Goal: Information Seeking & Learning: Compare options

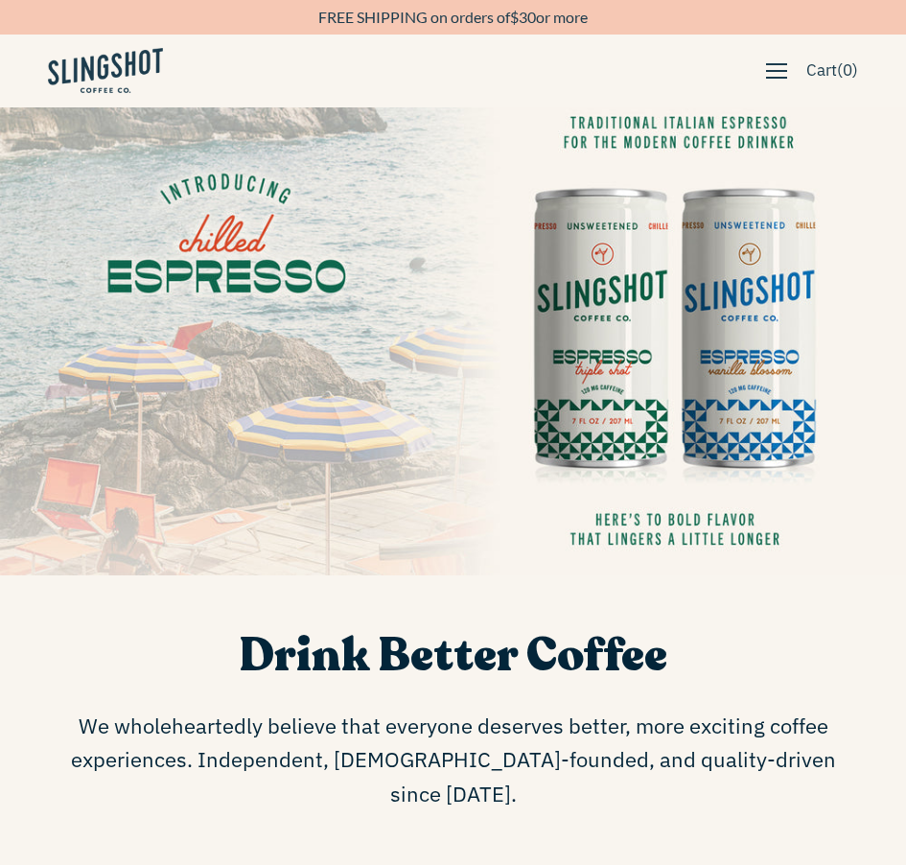
scroll to position [41, 0]
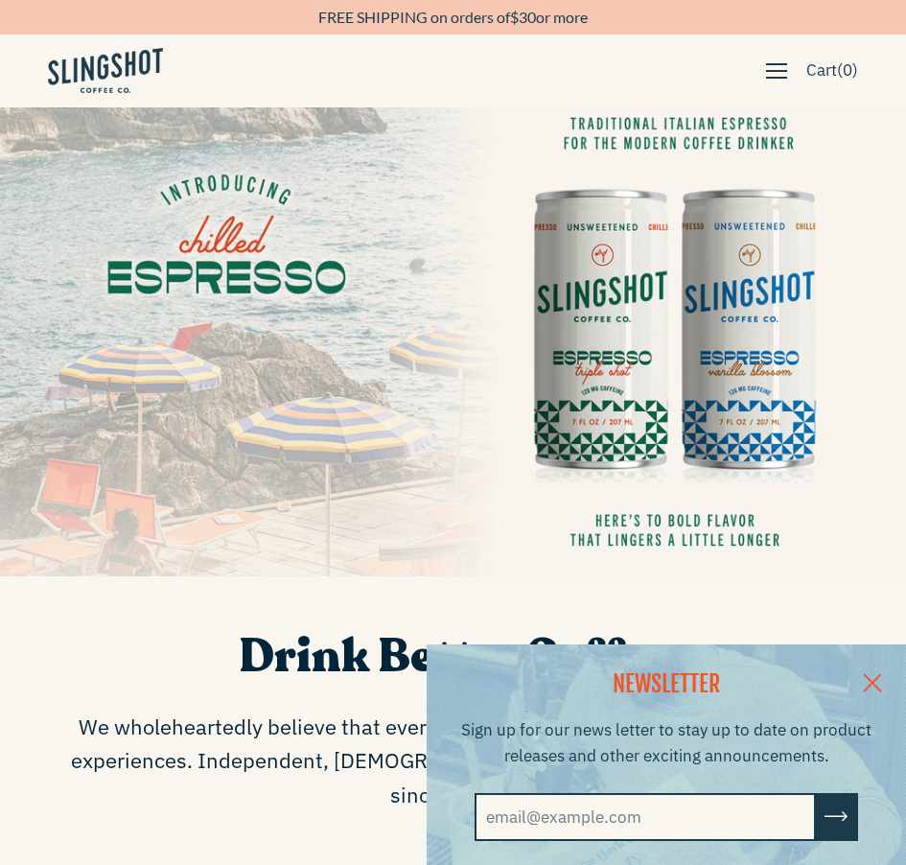
click at [766, 64] on span "button" at bounding box center [776, 70] width 21 height 21
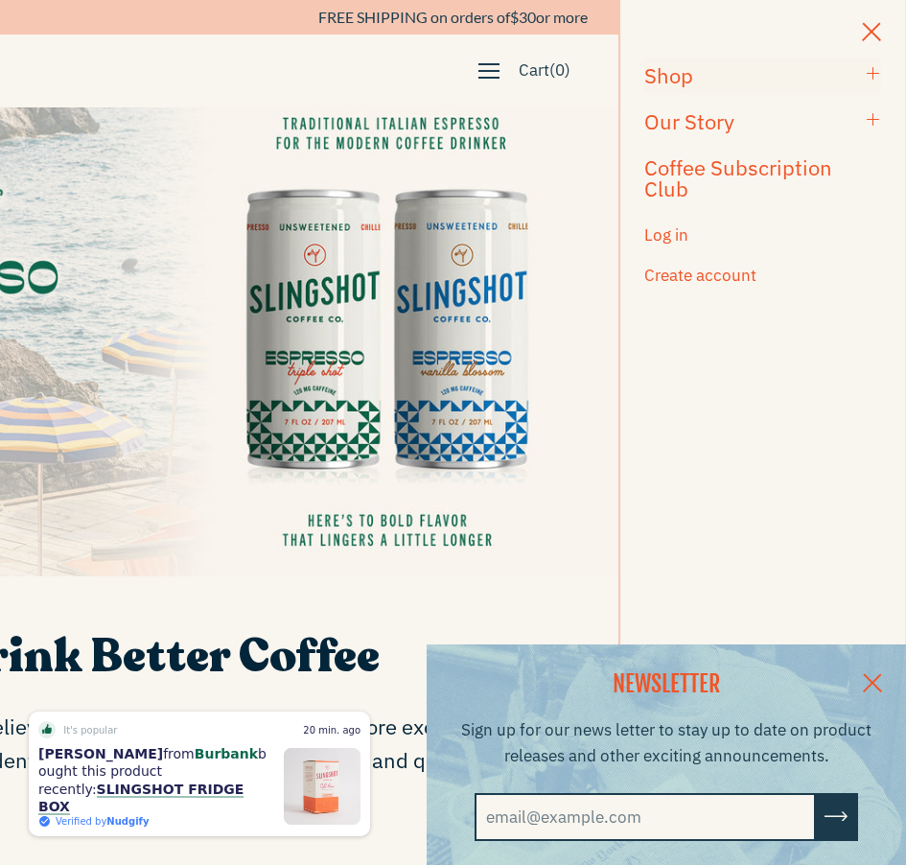
click at [772, 69] on h3 "Shop" at bounding box center [750, 75] width 213 height 21
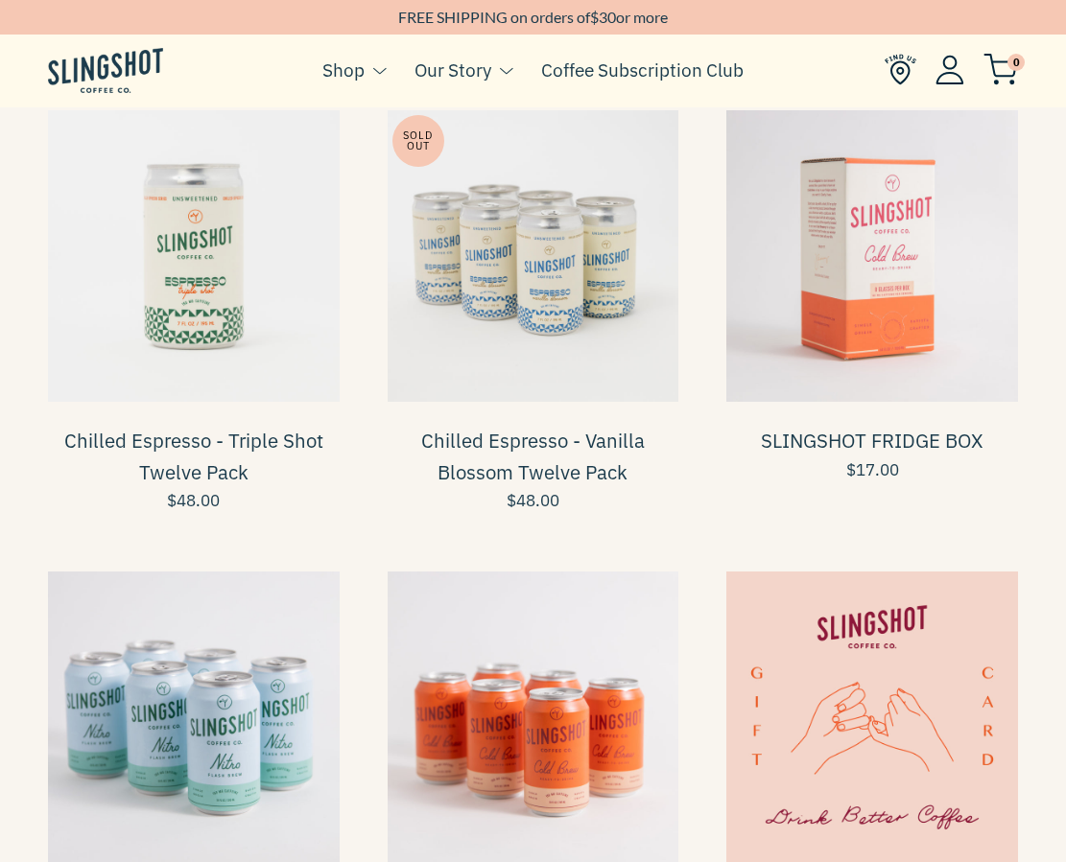
scroll to position [663, 0]
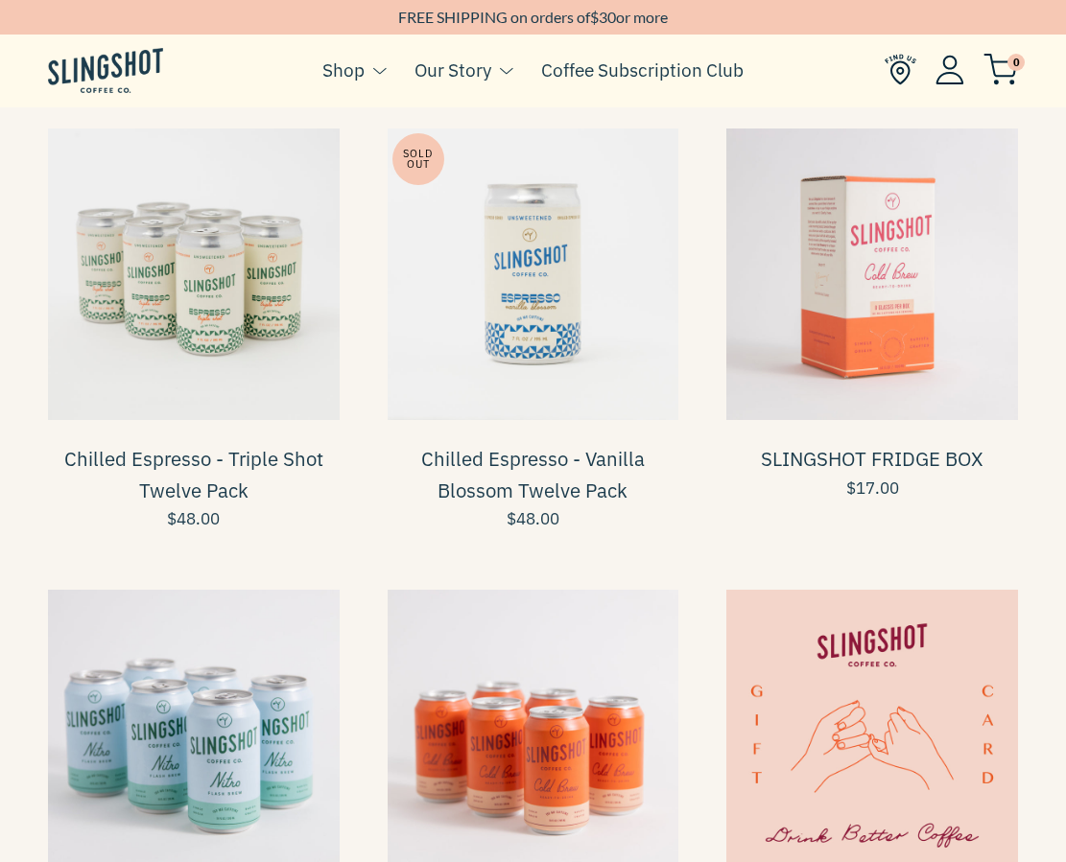
click at [163, 320] on span at bounding box center [194, 275] width 292 height 292
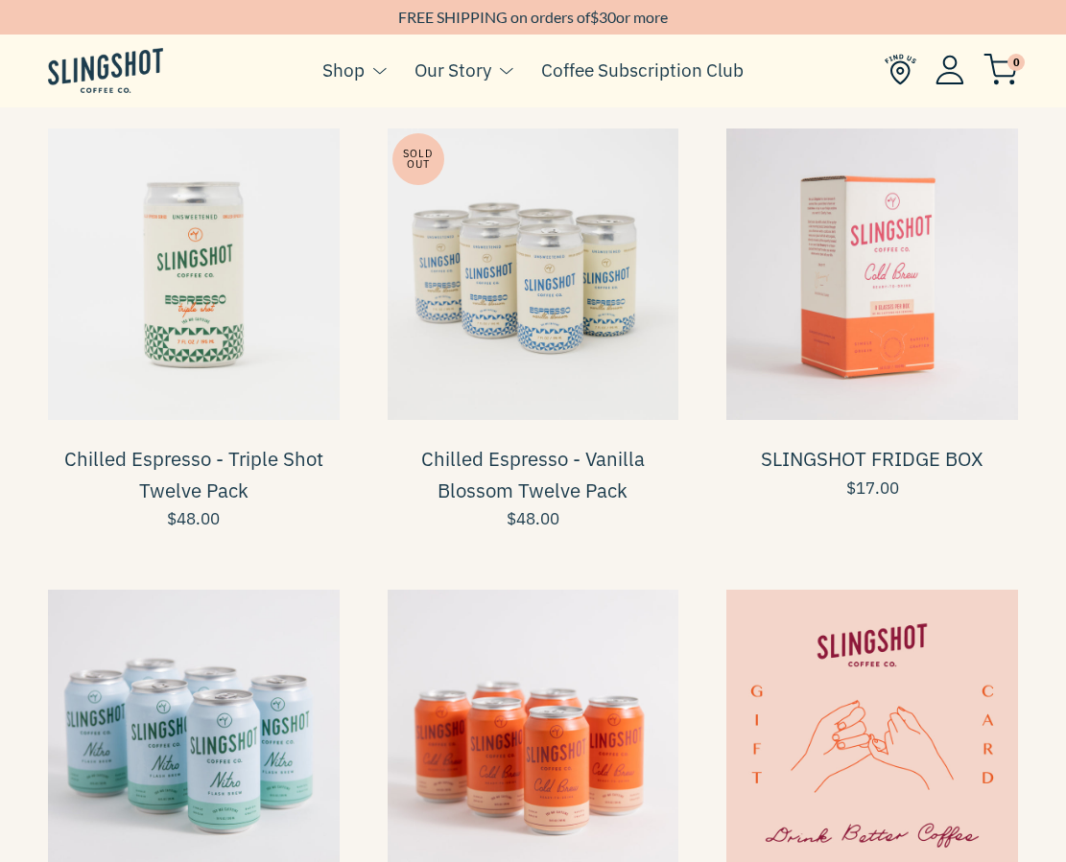
click at [571, 323] on span at bounding box center [533, 275] width 292 height 292
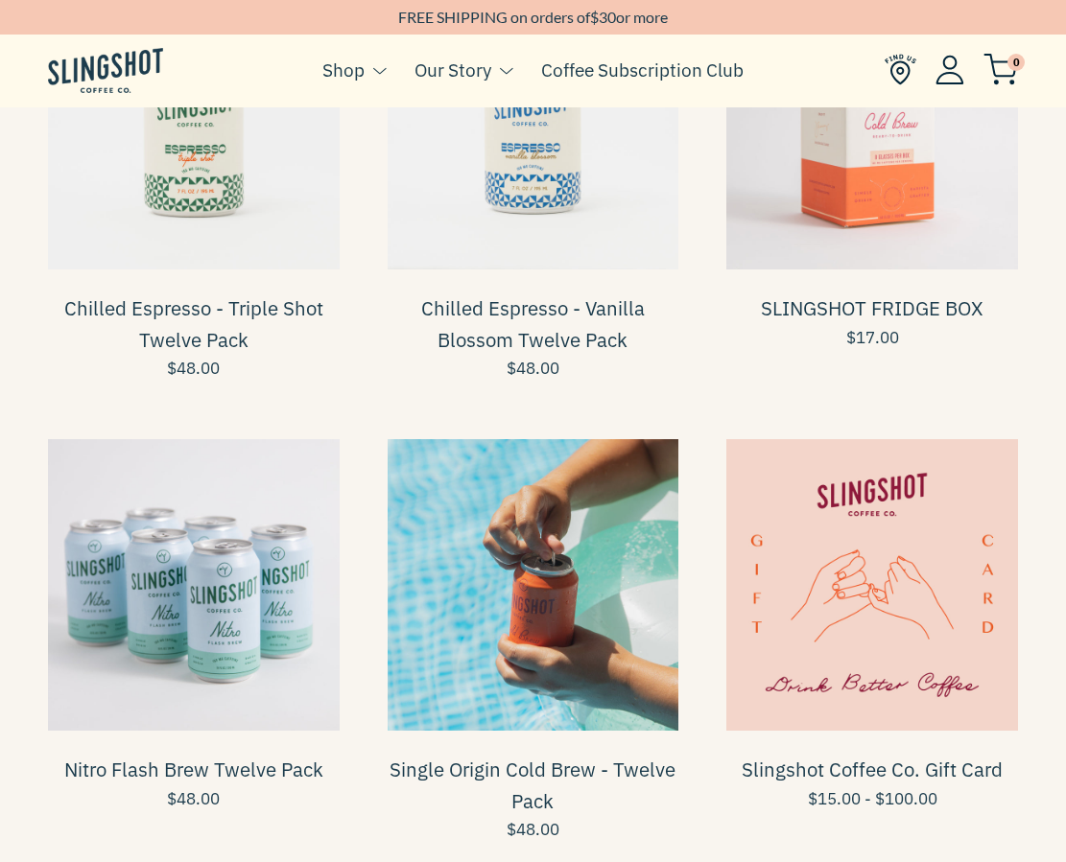
scroll to position [878, 0]
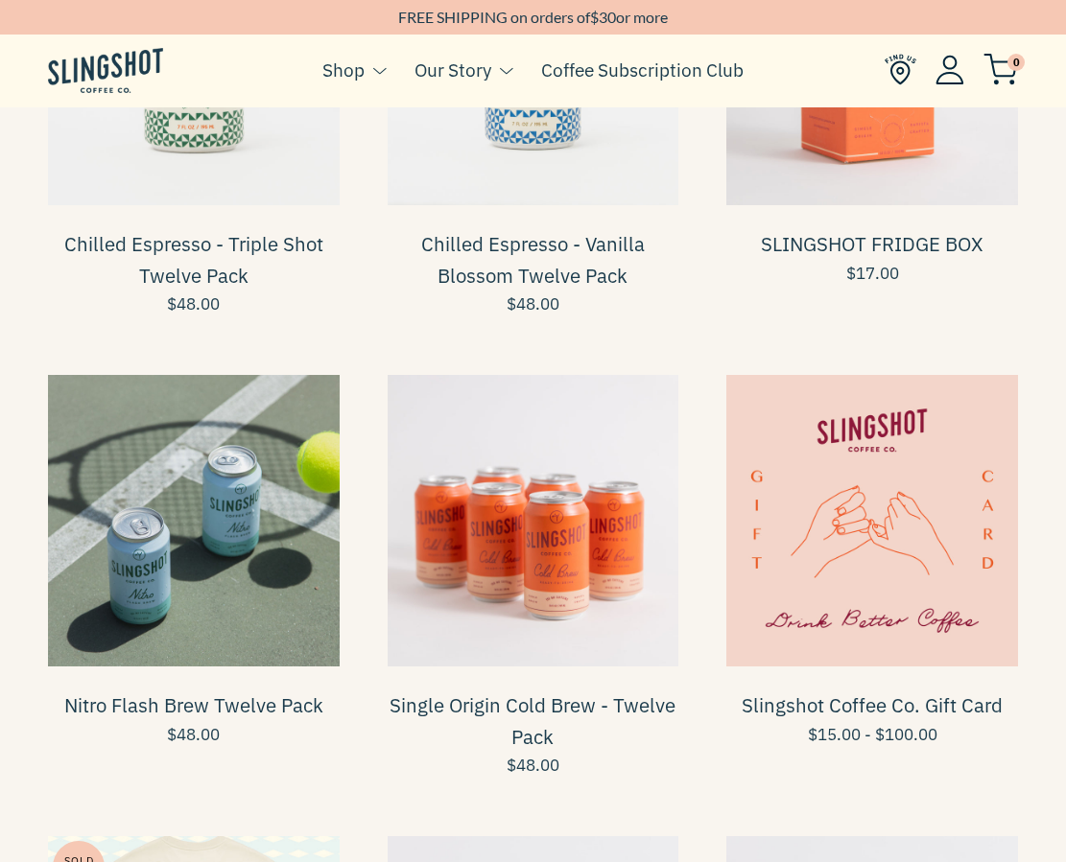
click at [188, 587] on span at bounding box center [194, 521] width 292 height 292
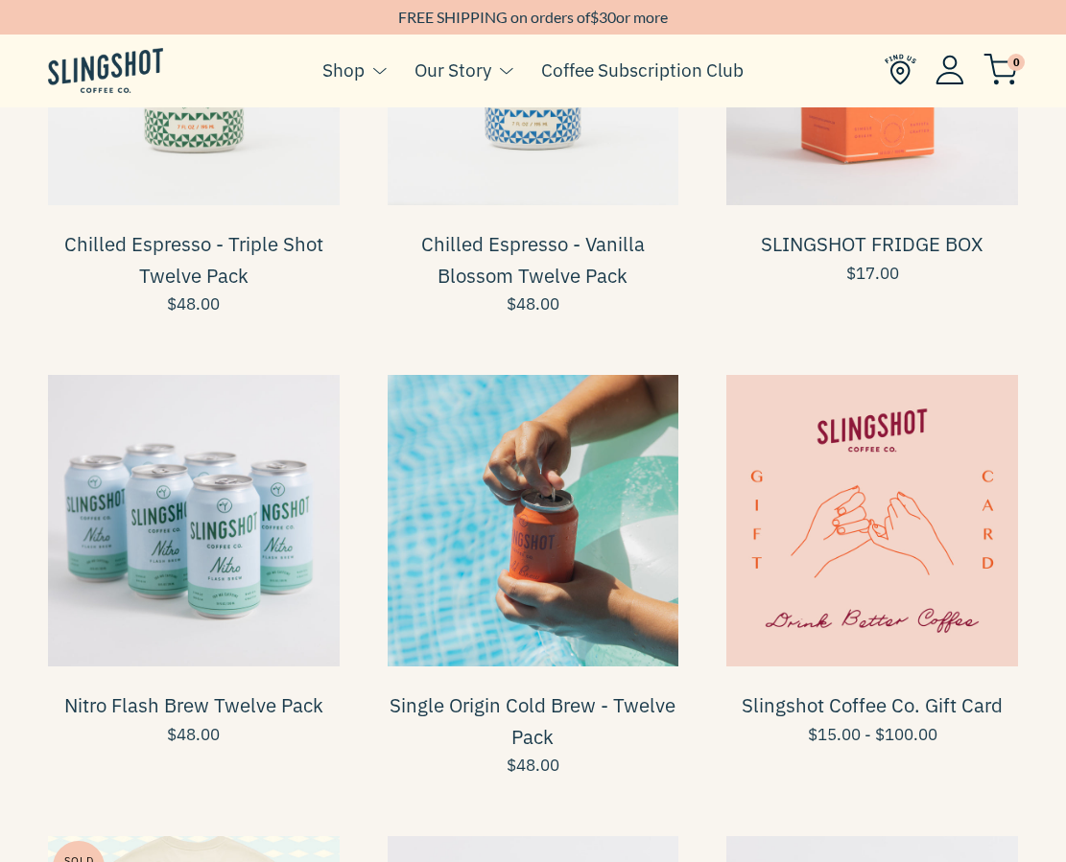
click at [574, 574] on span at bounding box center [533, 521] width 292 height 292
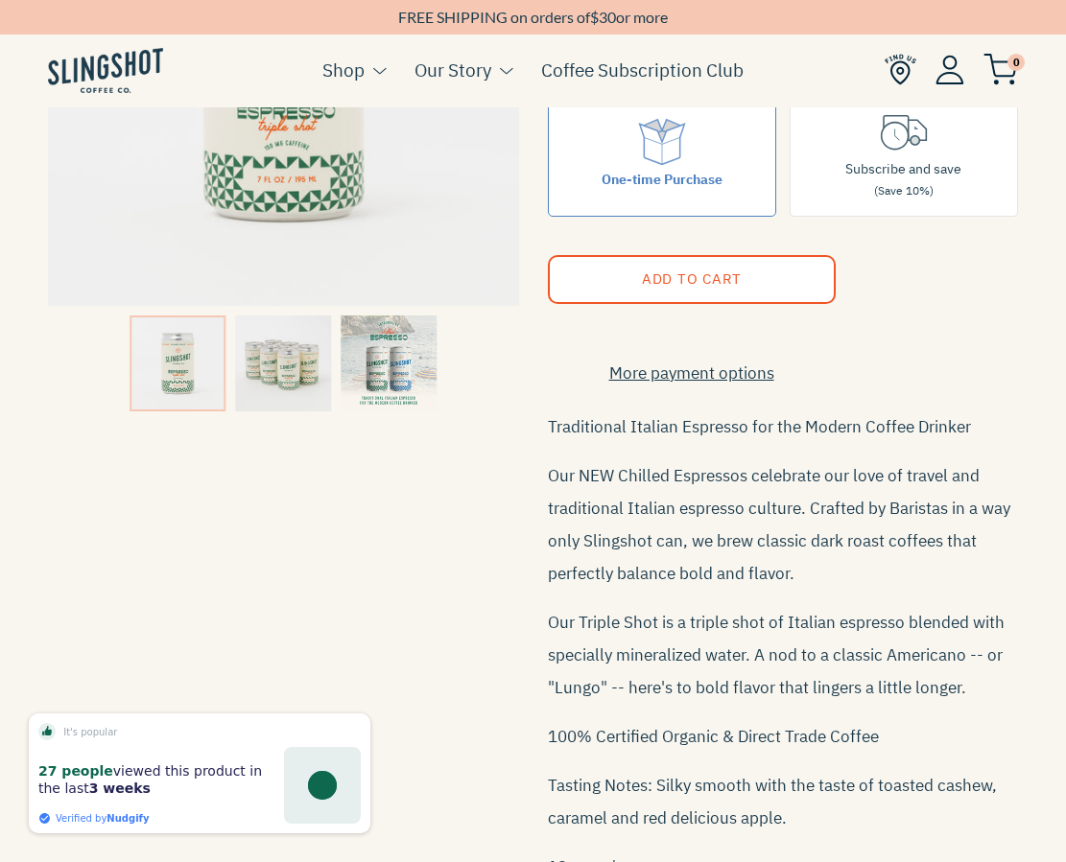
scroll to position [359, 0]
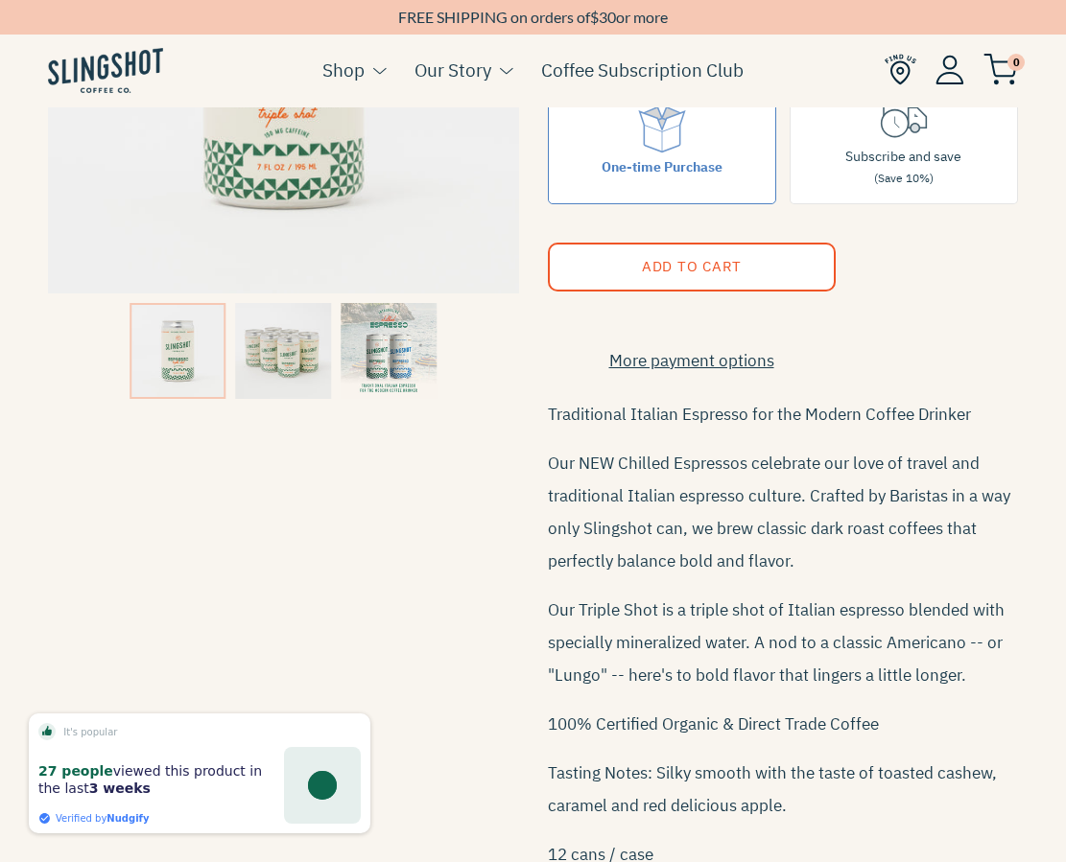
click at [548, 602] on div "Traditional Italian Espresso for the Modern Coffee Drinker Our NEW Chilled Espr…" at bounding box center [783, 634] width 471 height 473
click at [527, 617] on div "Chilled Espresso - Triple Shot Twelve Pack $48.00 Quantity 1 Purchase Options O…" at bounding box center [769, 391] width 500 height 1136
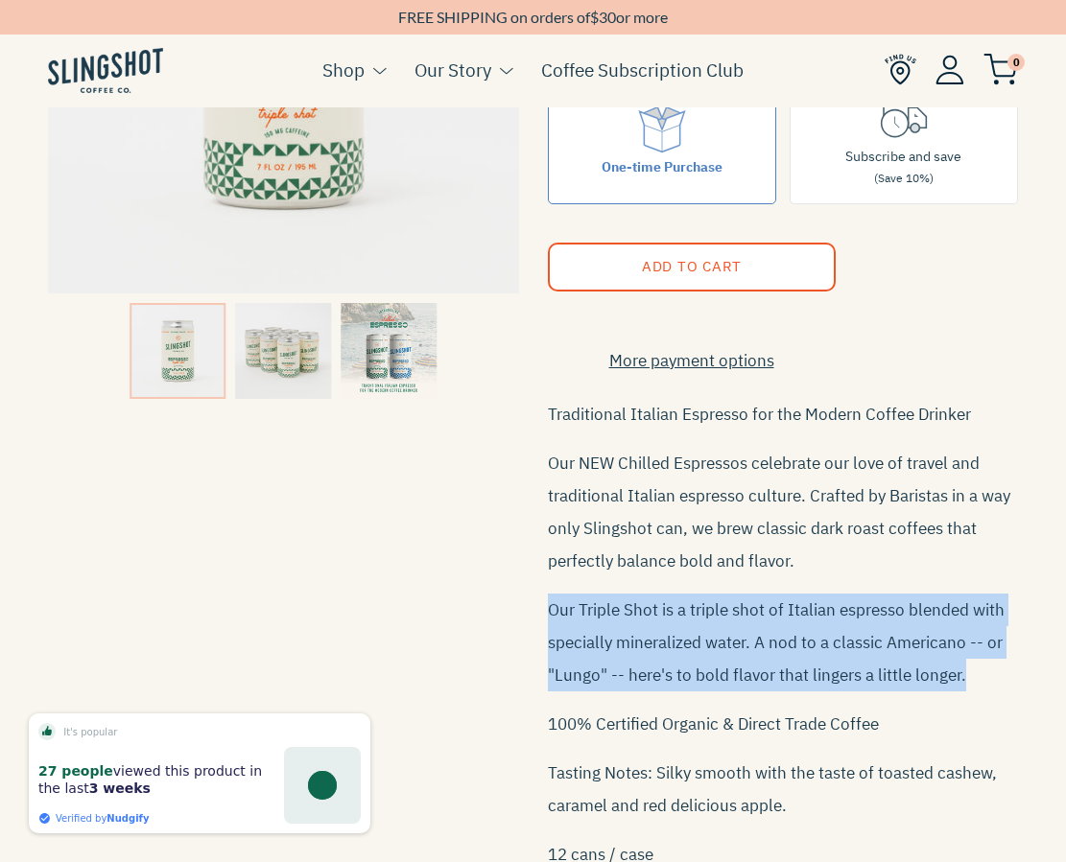
drag, startPoint x: 533, startPoint y: 608, endPoint x: 1007, endPoint y: 695, distance: 481.7
click at [1007, 695] on div "Chilled Espresso - Triple Shot Twelve Pack $48.00 Quantity 1 Purchase Options O…" at bounding box center [769, 391] width 500 height 1136
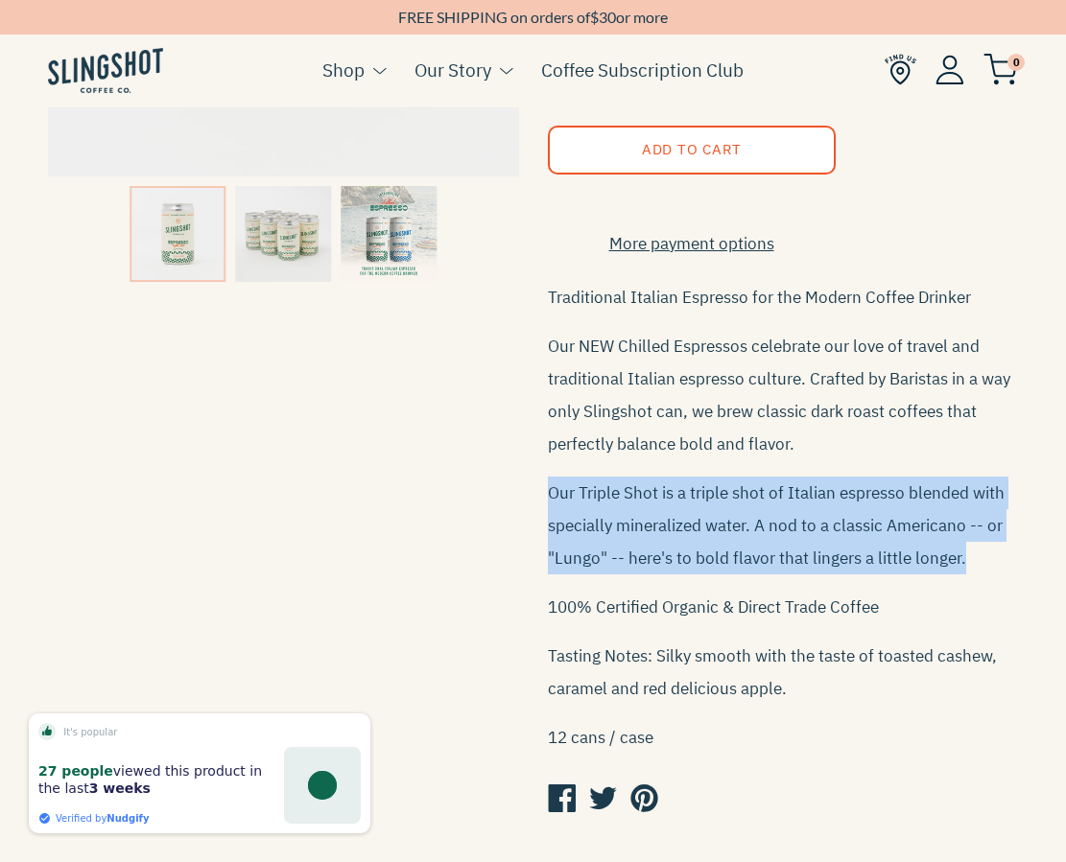
scroll to position [475, 0]
copy p "Our Triple Shot is a triple shot of Italian espresso blended with specially min…"
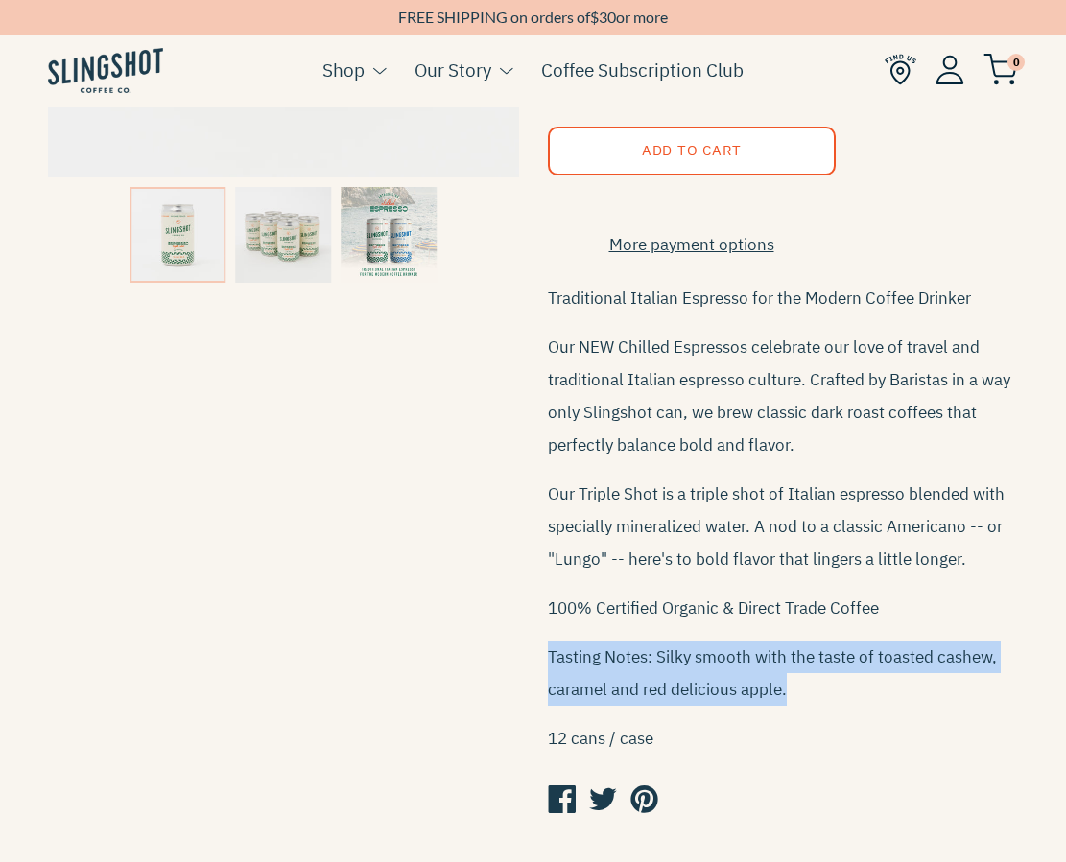
drag, startPoint x: 809, startPoint y: 712, endPoint x: 548, endPoint y: 671, distance: 264.9
click at [548, 671] on p "Tasting Notes: Silky smooth with the taste of toasted cashew, caramel and red d…" at bounding box center [783, 673] width 471 height 65
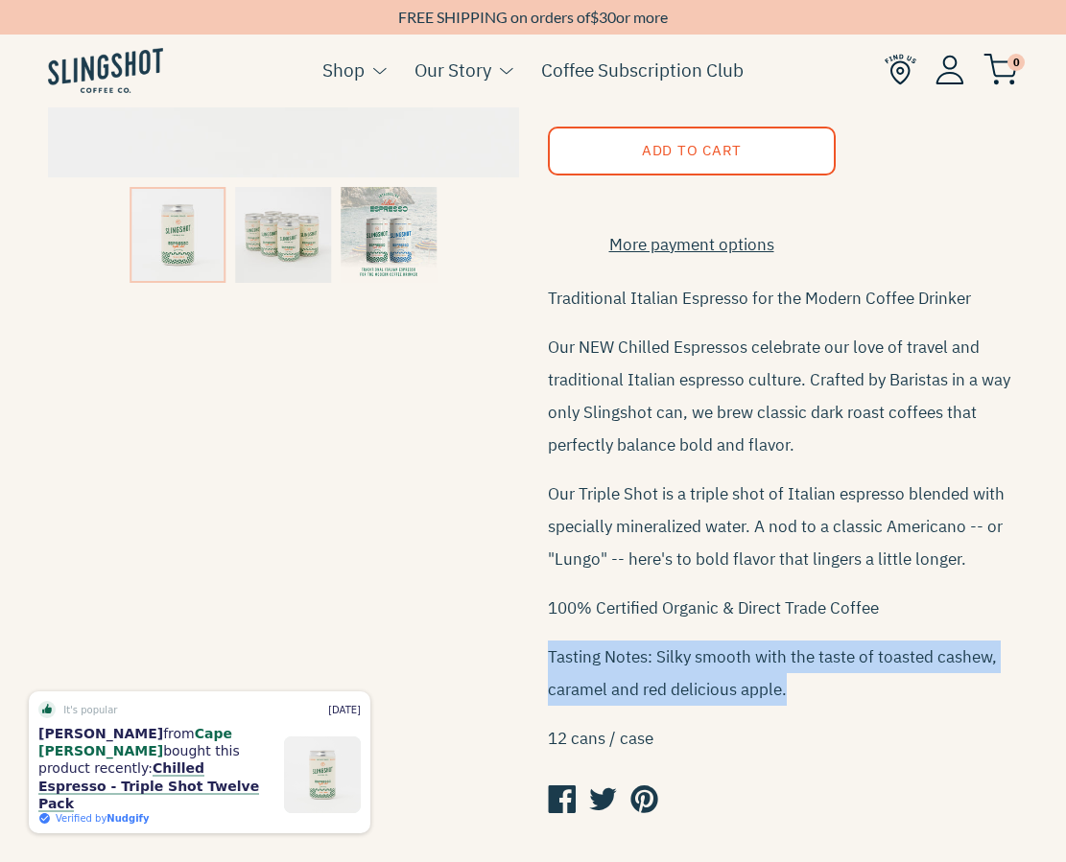
copy p "Tasting Notes: Silky smooth with the taste of toasted cashew, caramel and red d…"
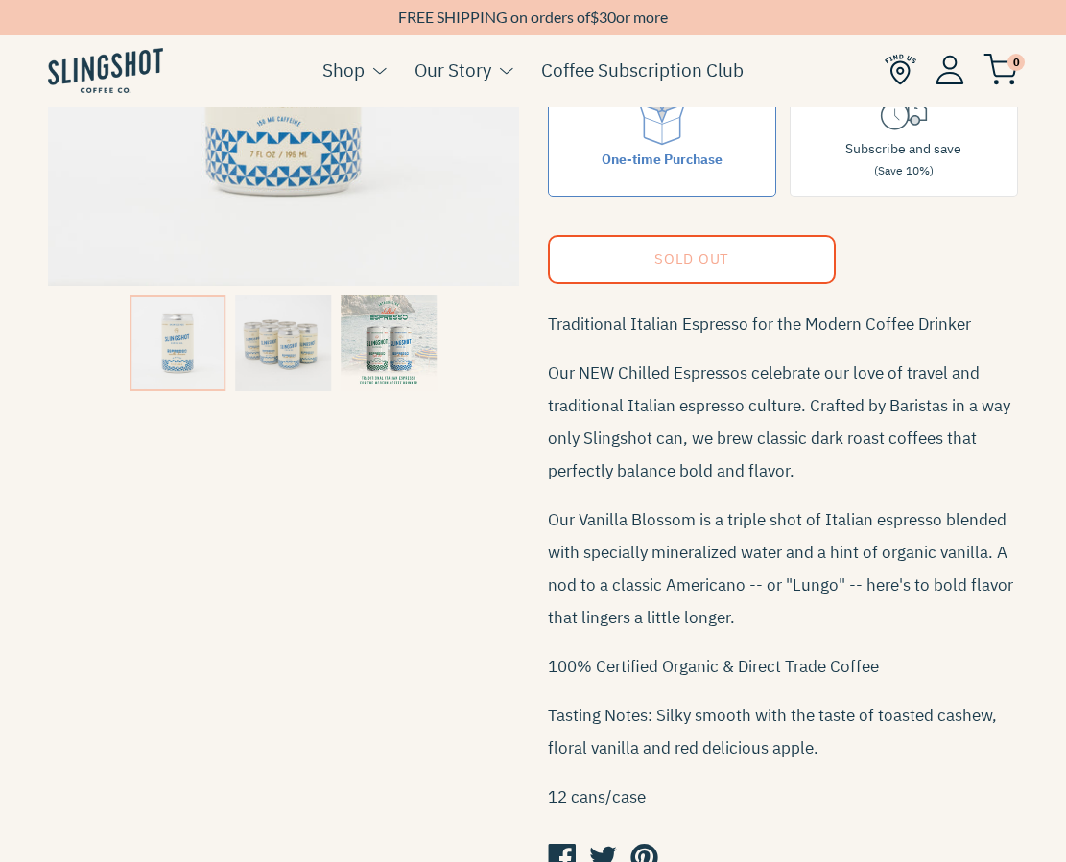
scroll to position [385, 0]
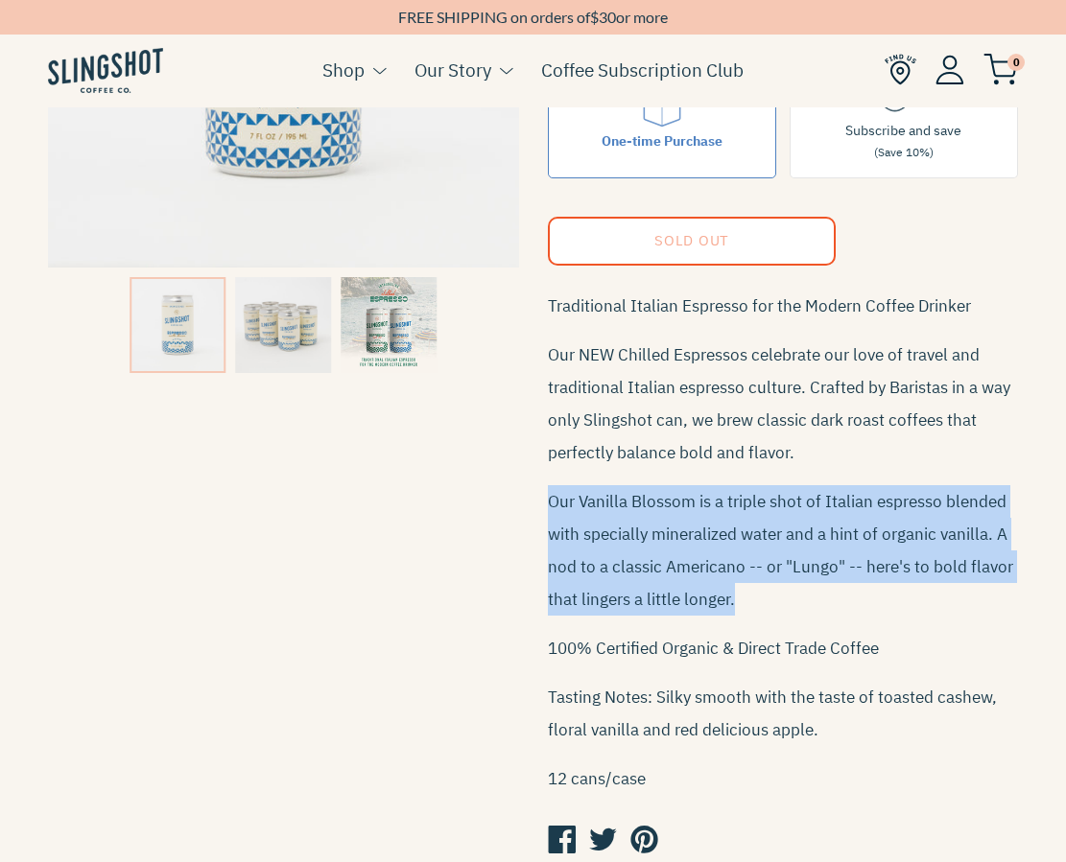
drag, startPoint x: 532, startPoint y: 488, endPoint x: 903, endPoint y: 585, distance: 383.6
click at [903, 586] on div "Chilled Espresso - Vanilla Blossom Twelve Pack $48.00 Quantity 1 Purchase Optio…" at bounding box center [769, 340] width 500 height 1086
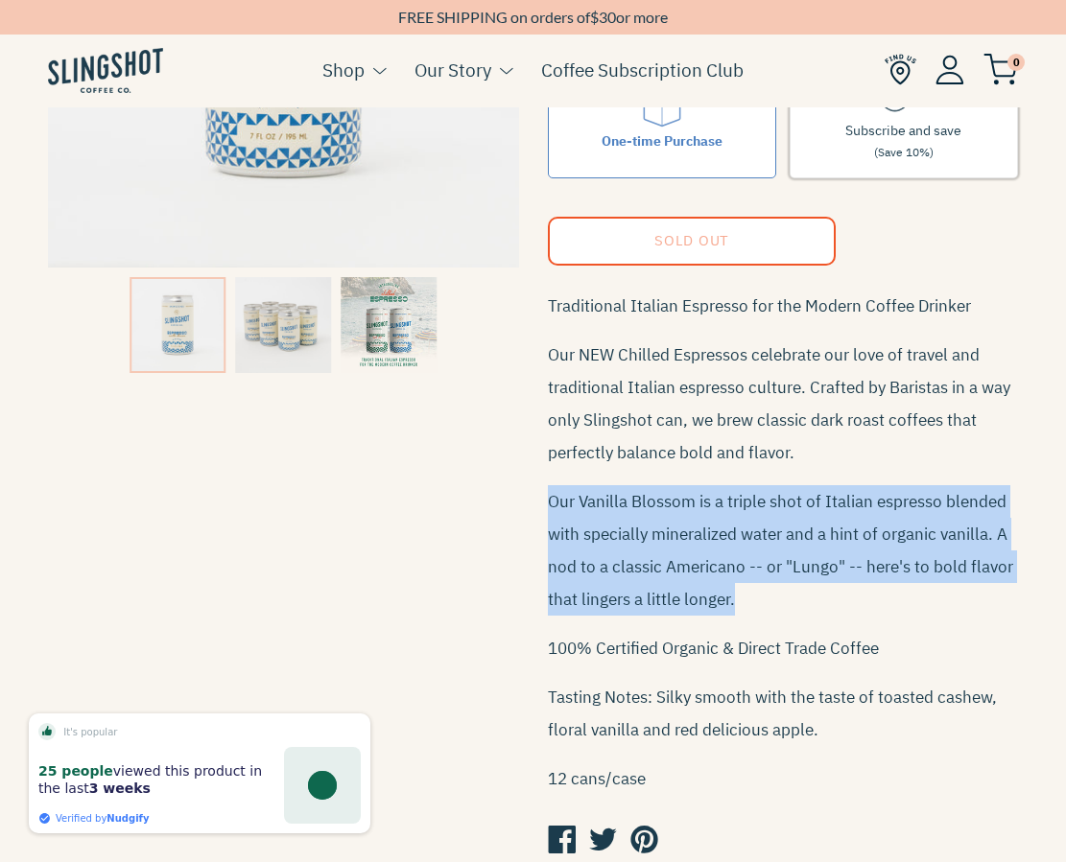
copy p "Our Vanilla Blossom is a triple shot of Italian espresso blended with specially…"
click at [799, 715] on p "Tasting Notes: Silky smooth with the taste of toasted cashew, floral vanilla an…" at bounding box center [783, 713] width 471 height 65
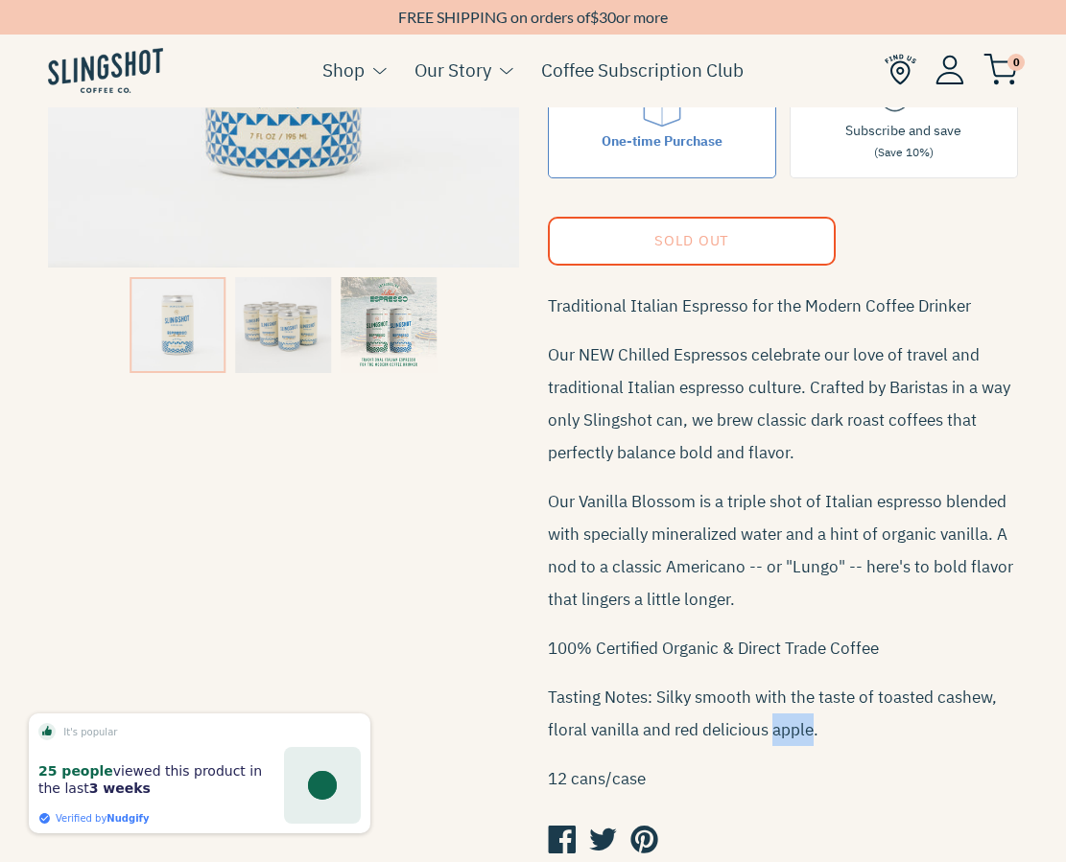
click at [799, 715] on p "Tasting Notes: Silky smooth with the taste of toasted cashew, floral vanilla an…" at bounding box center [783, 713] width 471 height 65
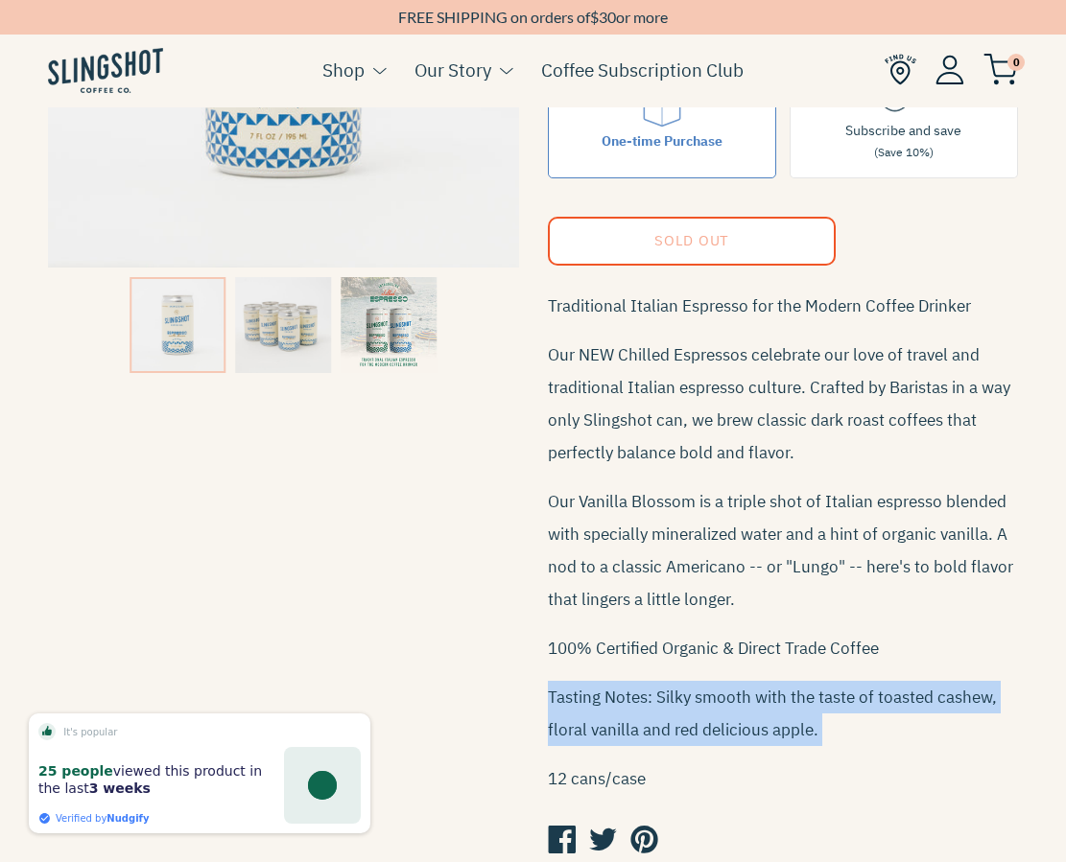
click at [799, 715] on p "Tasting Notes: Silky smooth with the taste of toasted cashew, floral vanilla an…" at bounding box center [783, 713] width 471 height 65
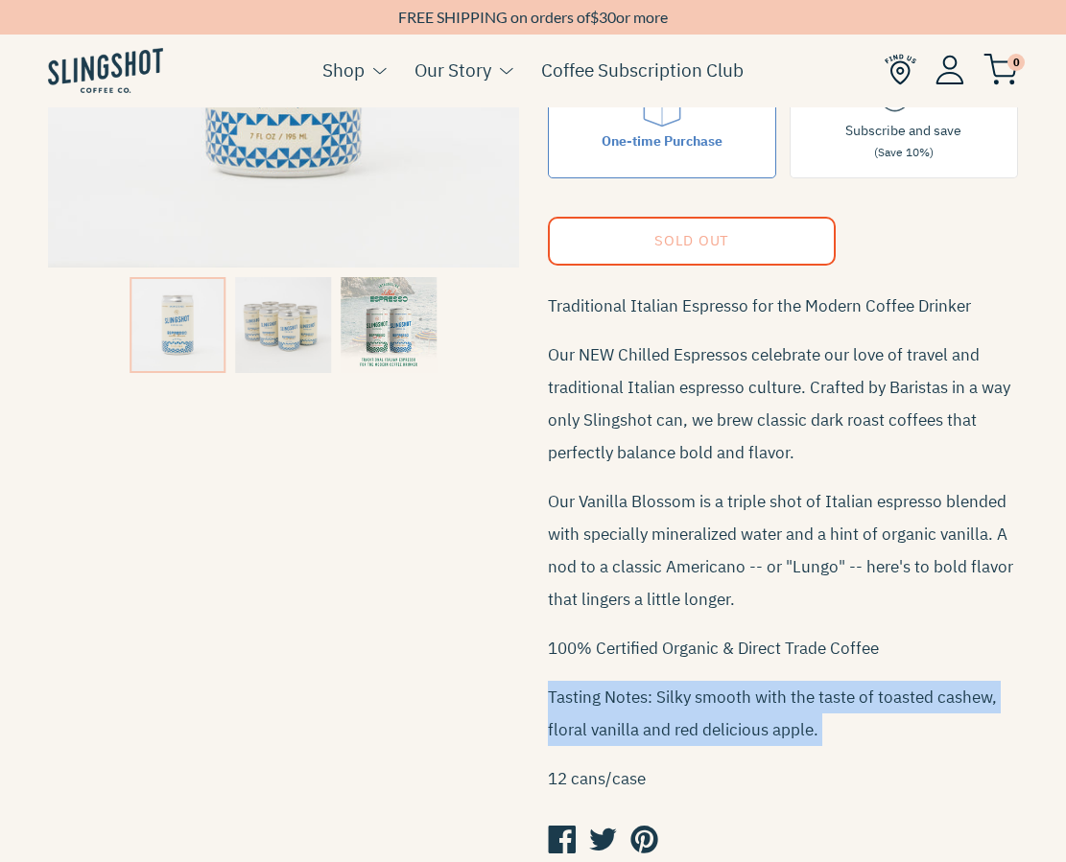
copy div "Tasting Notes: Silky smooth with the taste of toasted cashew, floral vanilla an…"
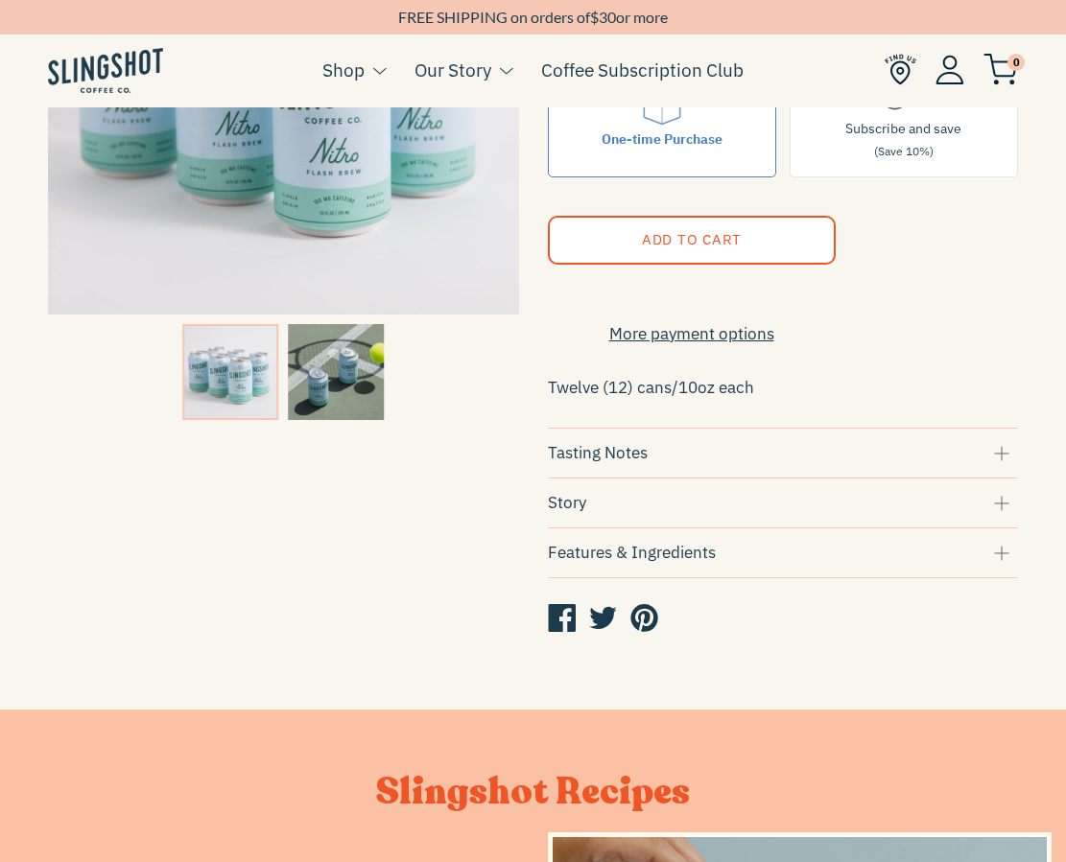
scroll to position [335, 0]
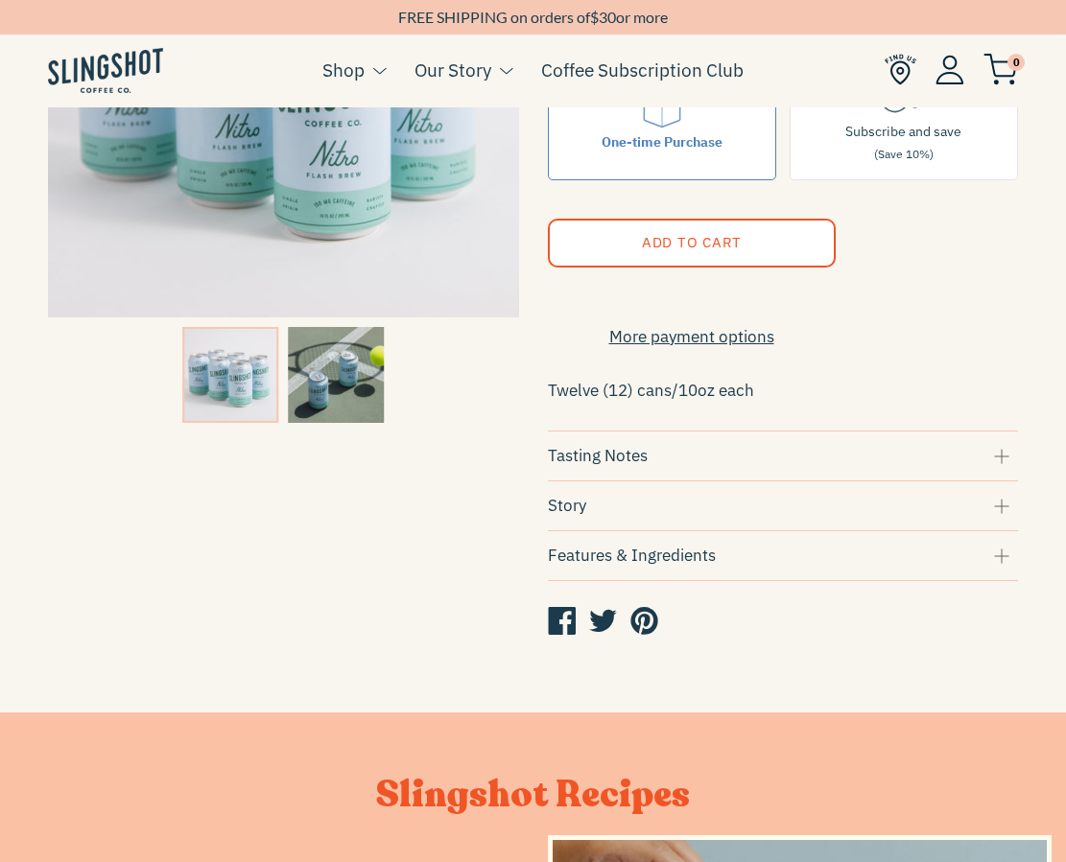
click at [621, 469] on div "Tasting Notes" at bounding box center [783, 456] width 471 height 26
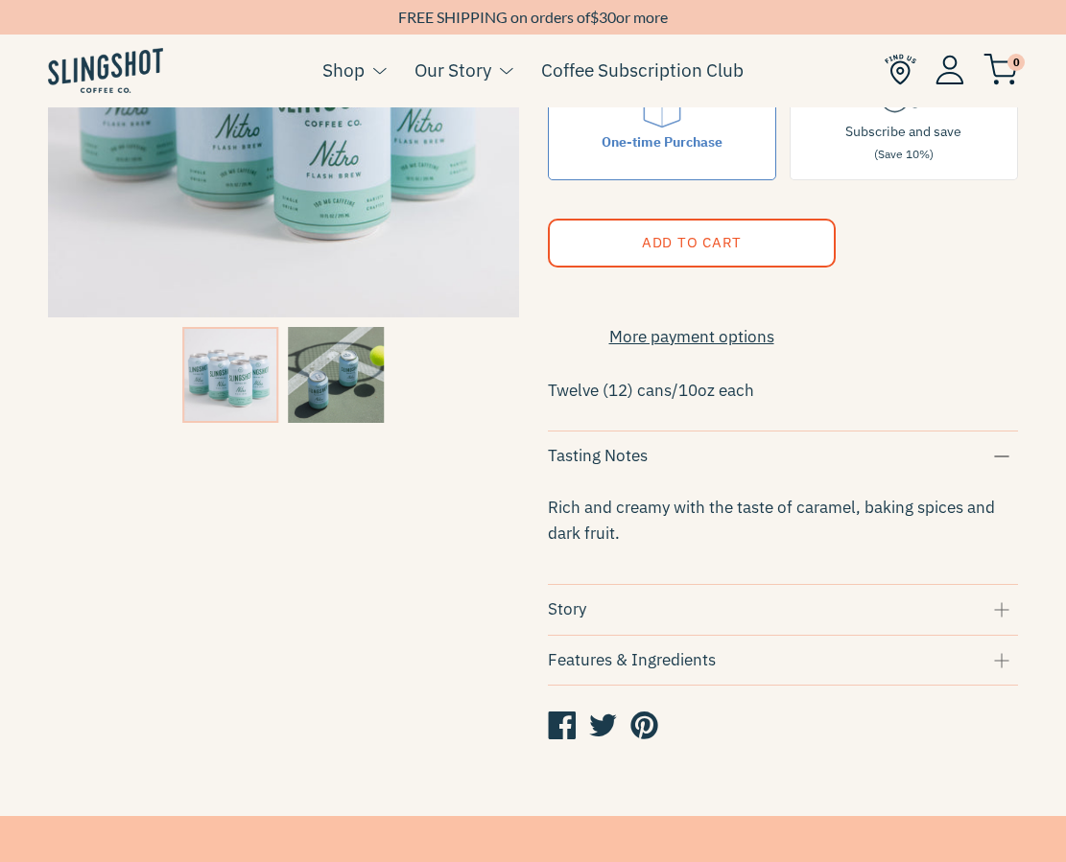
click at [617, 518] on span "Rich and creamy with the taste of caramel, baking spices and dark fruit." at bounding box center [771, 520] width 447 height 47
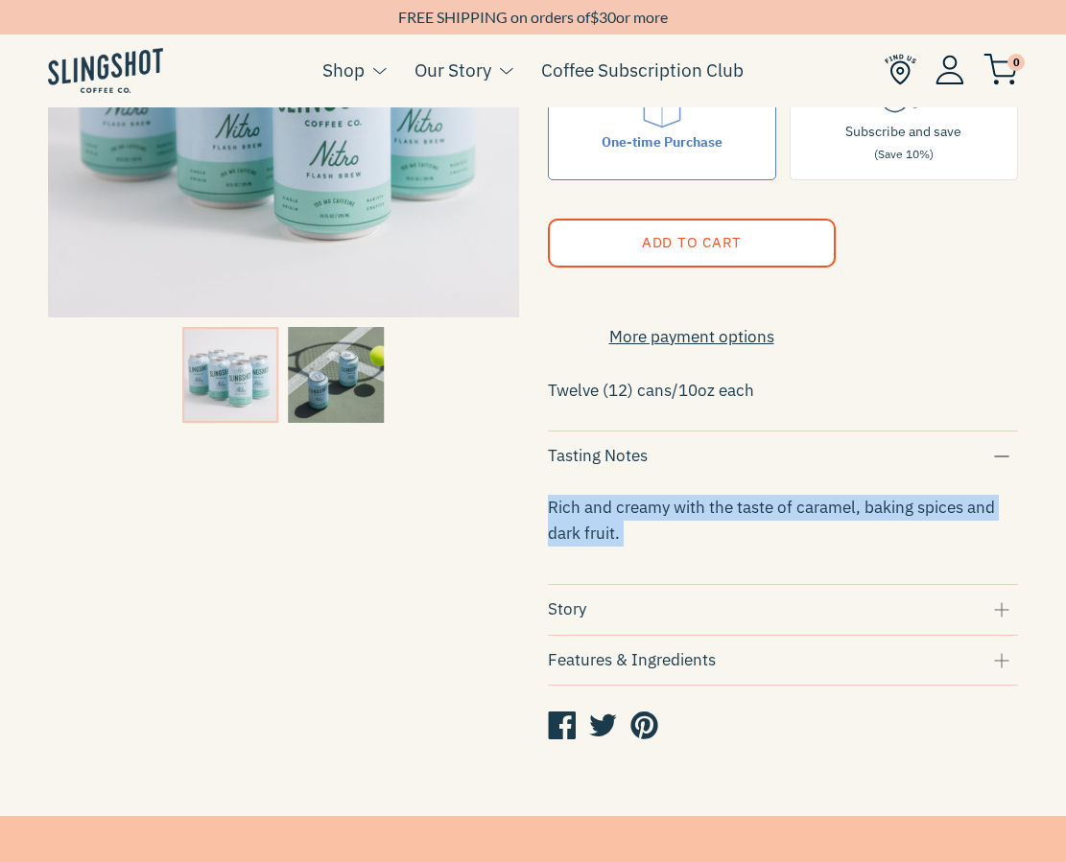
click at [617, 518] on span "Rich and creamy with the taste of caramel, baking spices and dark fruit." at bounding box center [771, 520] width 447 height 47
copy div "Rich and creamy with the taste of caramel, baking spices and dark fruit."
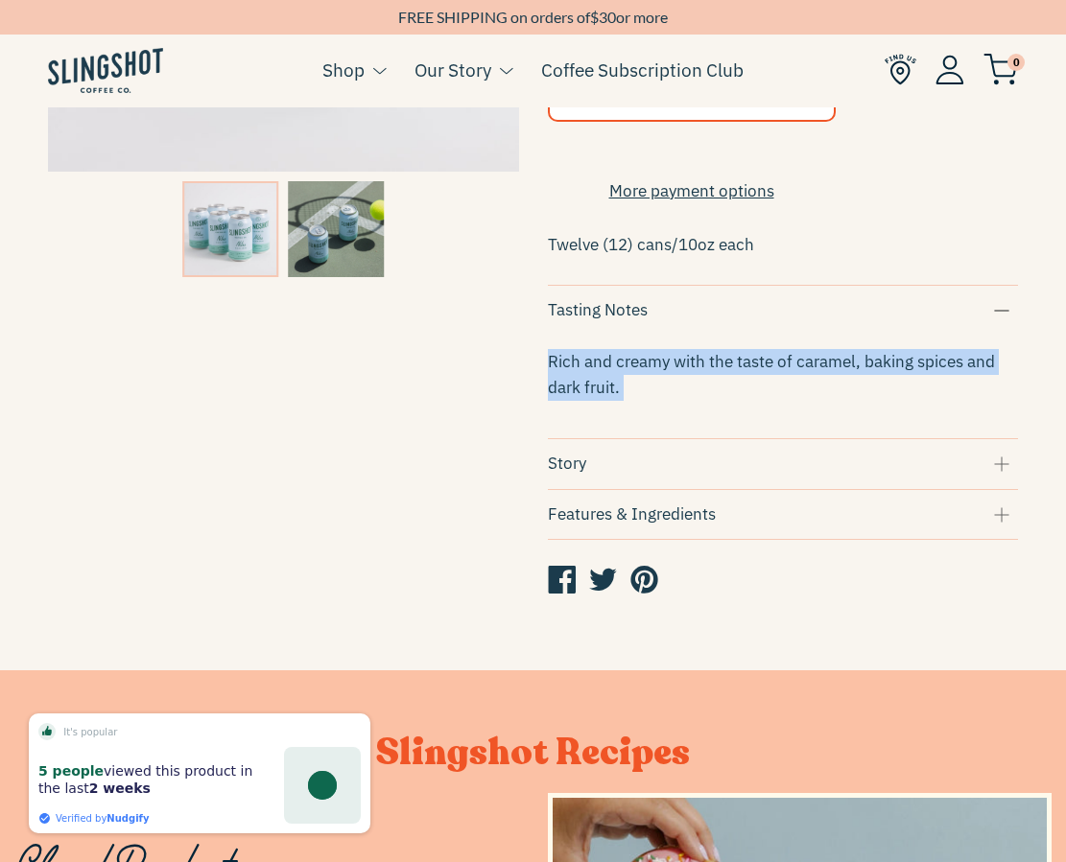
scroll to position [487, 0]
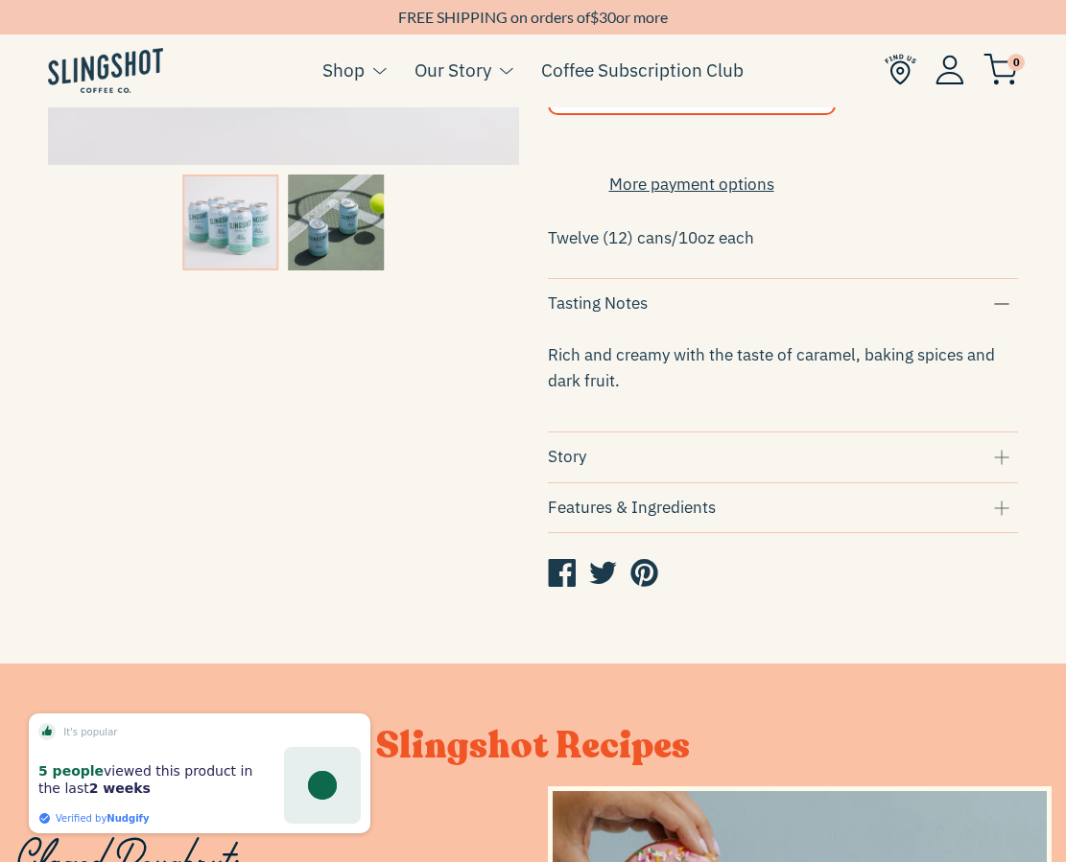
click at [736, 457] on div "Story" at bounding box center [783, 457] width 471 height 26
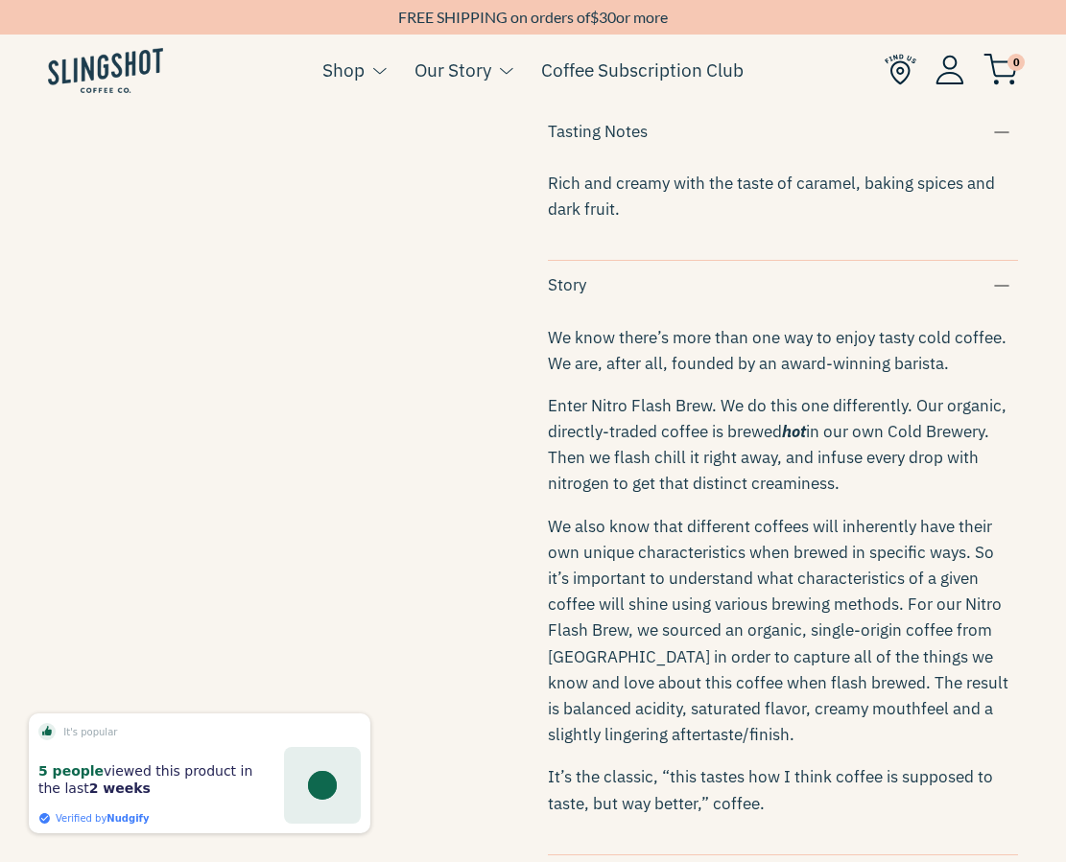
scroll to position [674, 0]
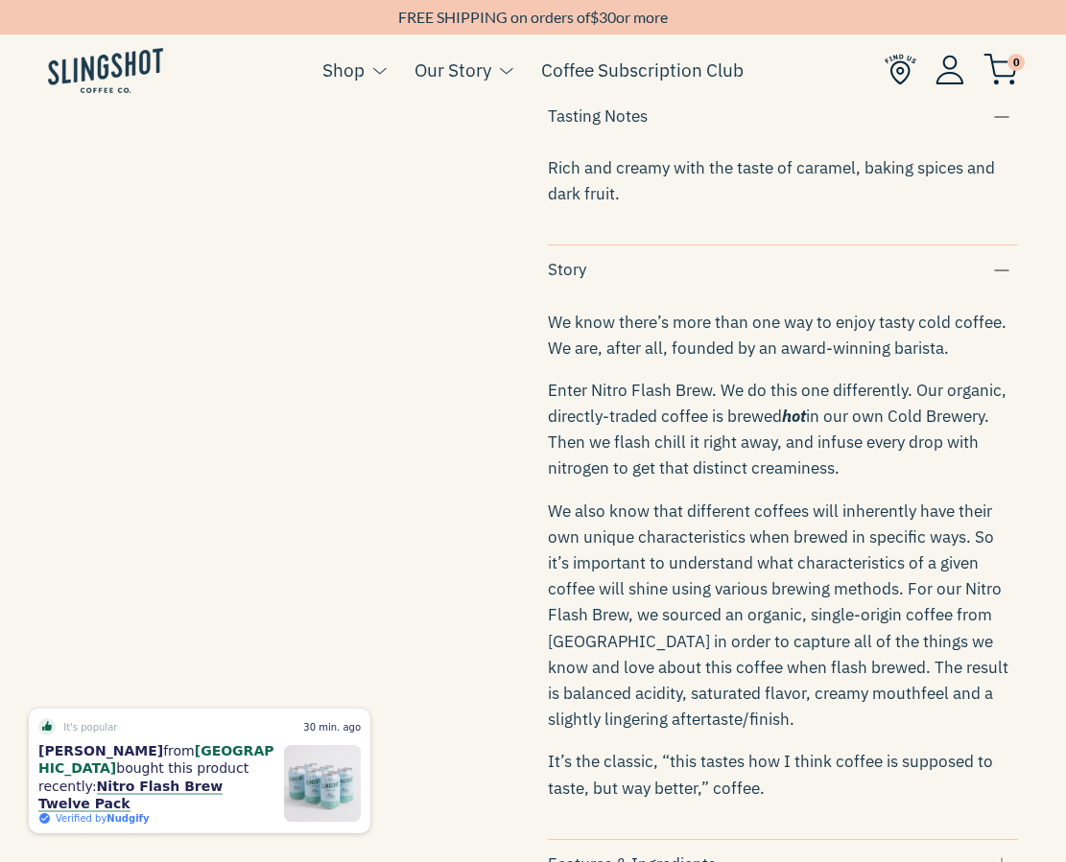
drag, startPoint x: 915, startPoint y: 401, endPoint x: 953, endPoint y: 480, distance: 88.4
click at [954, 482] on p "Enter Nitro Flash Brew. We do this one differently. Our organic, directly-trade…" at bounding box center [783, 430] width 471 height 105
copy p "Our organic, directly-traded coffee is brewed hot in our own Cold Brewery. Then…"
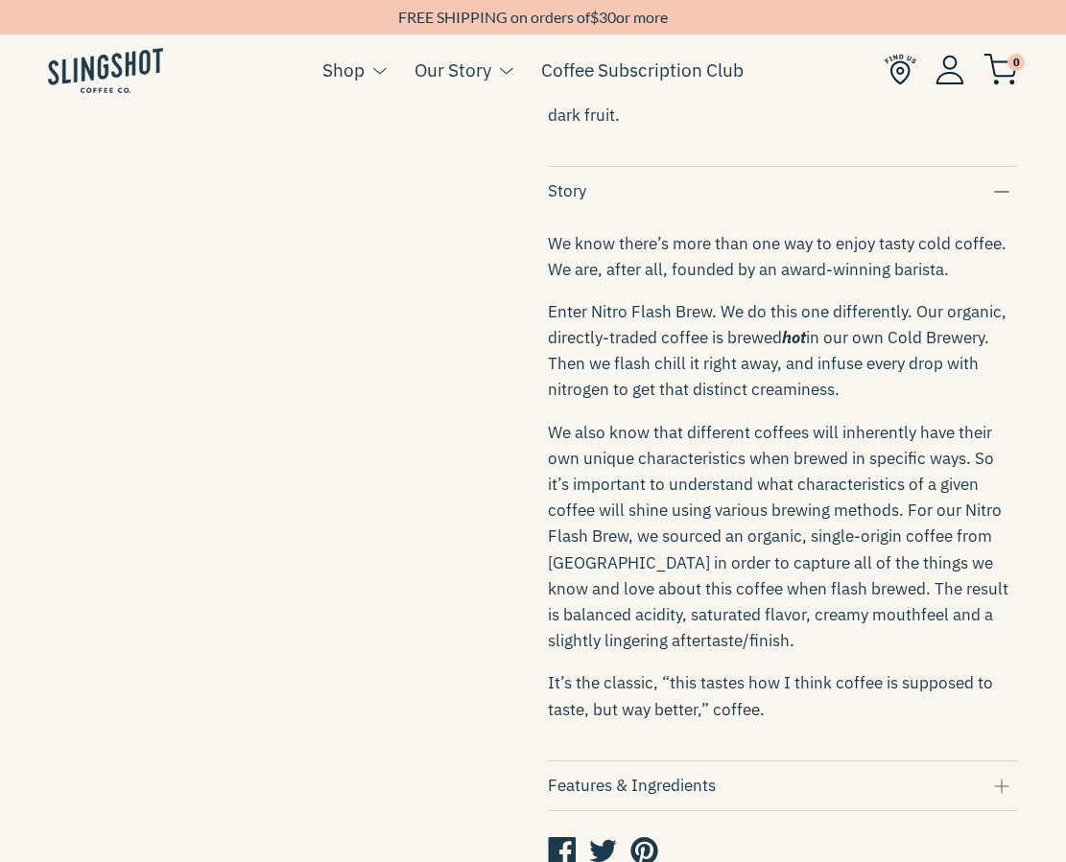
scroll to position [757, 0]
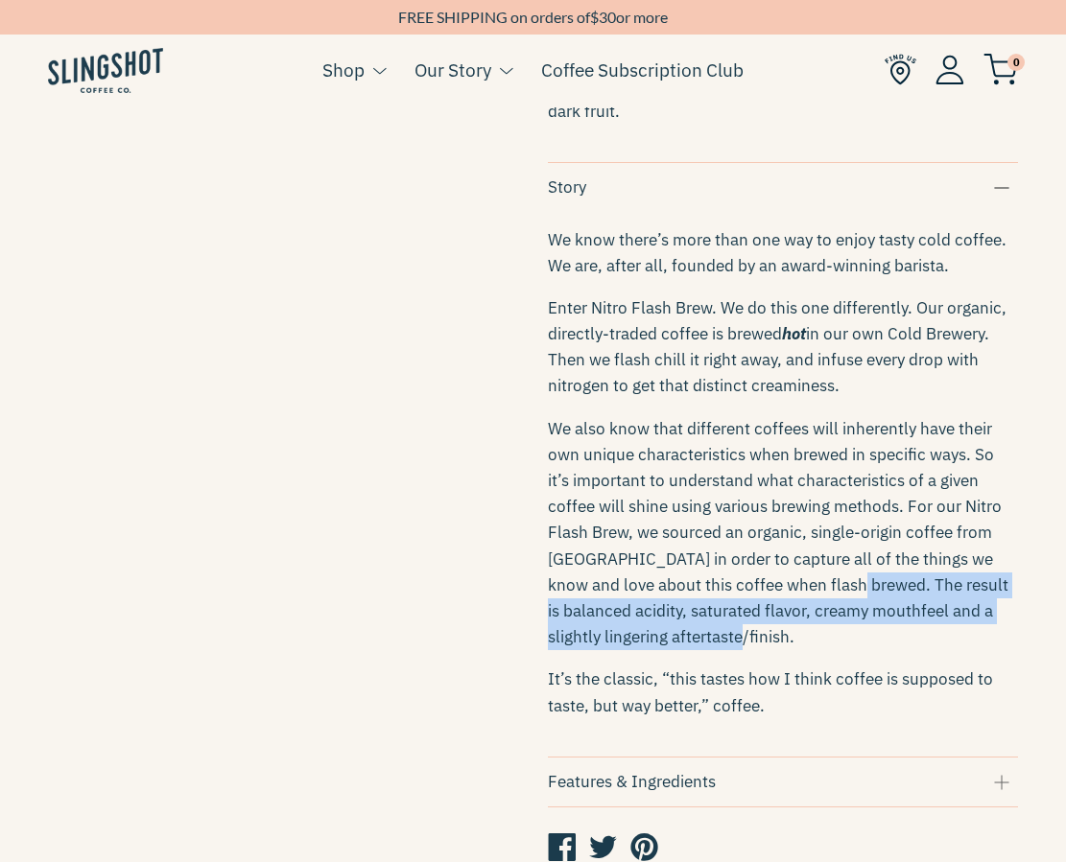
drag, startPoint x: 798, startPoint y: 654, endPoint x: 742, endPoint y: 588, distance: 86.4
click at [742, 588] on p "We also know that different coffees will inherently have their own unique chara…" at bounding box center [783, 533] width 471 height 235
copy span "The result is balanced acidity, saturated flavor, creamy mouthfeel and a slight…"
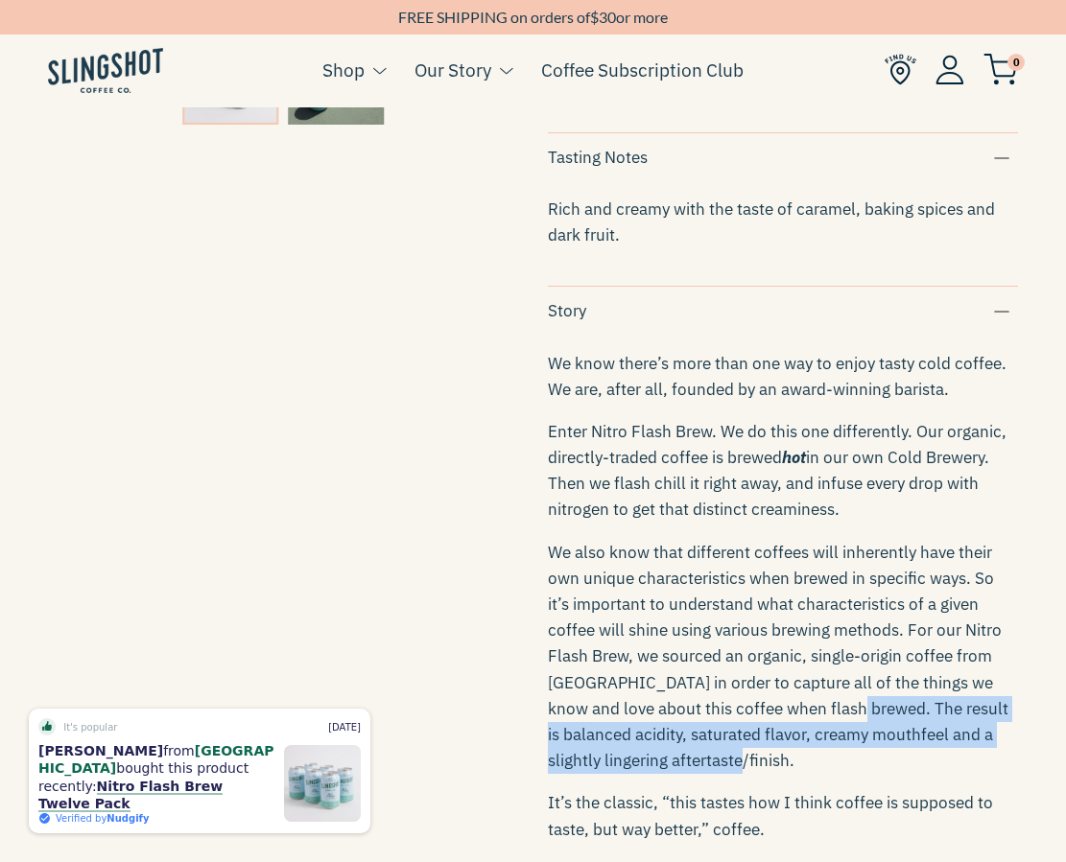
scroll to position [632, 0]
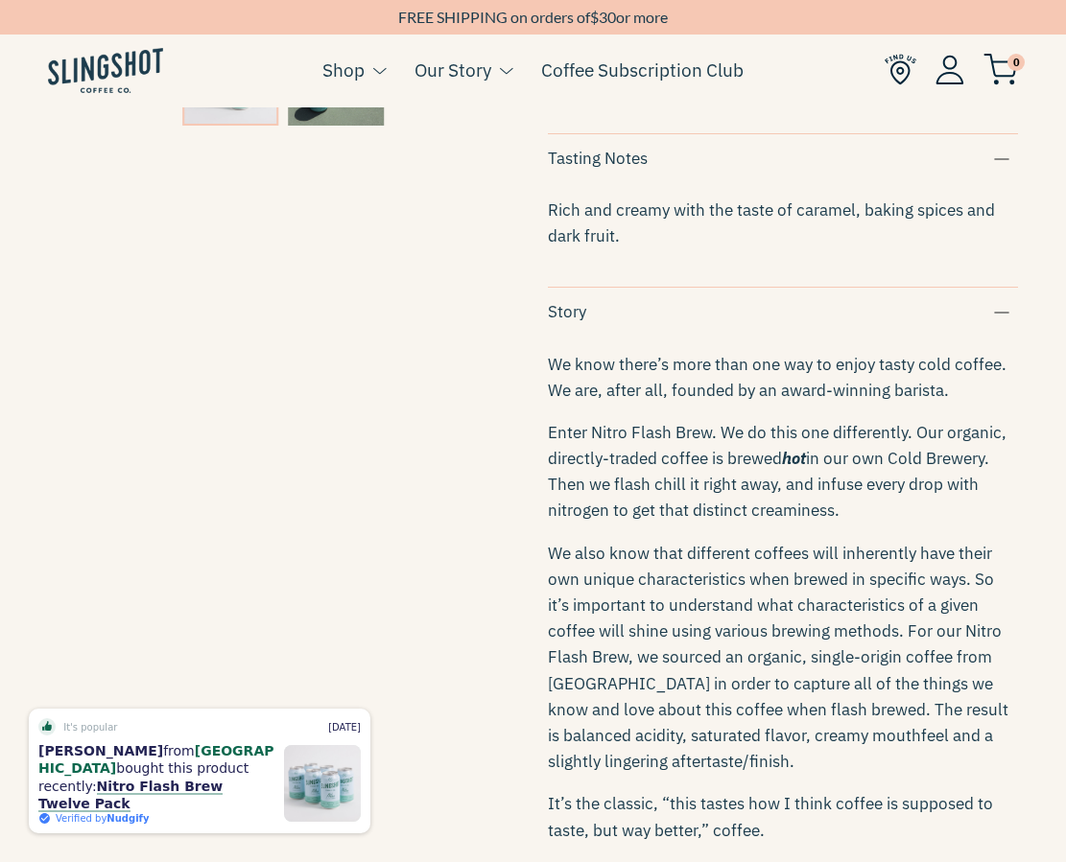
click at [670, 222] on span "Rich and creamy with the taste of caramel, baking spices and dark fruit." at bounding box center [771, 222] width 447 height 47
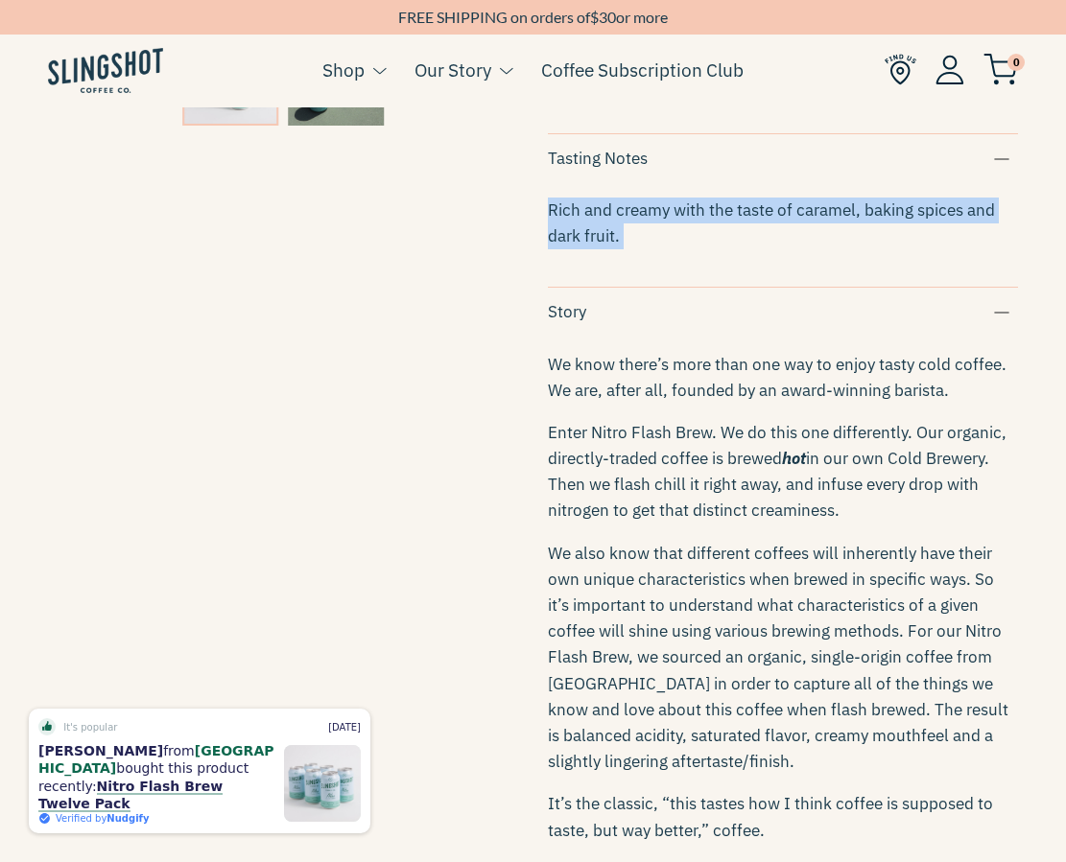
copy div "Rich and creamy with the taste of caramel, baking spices and dark fruit."
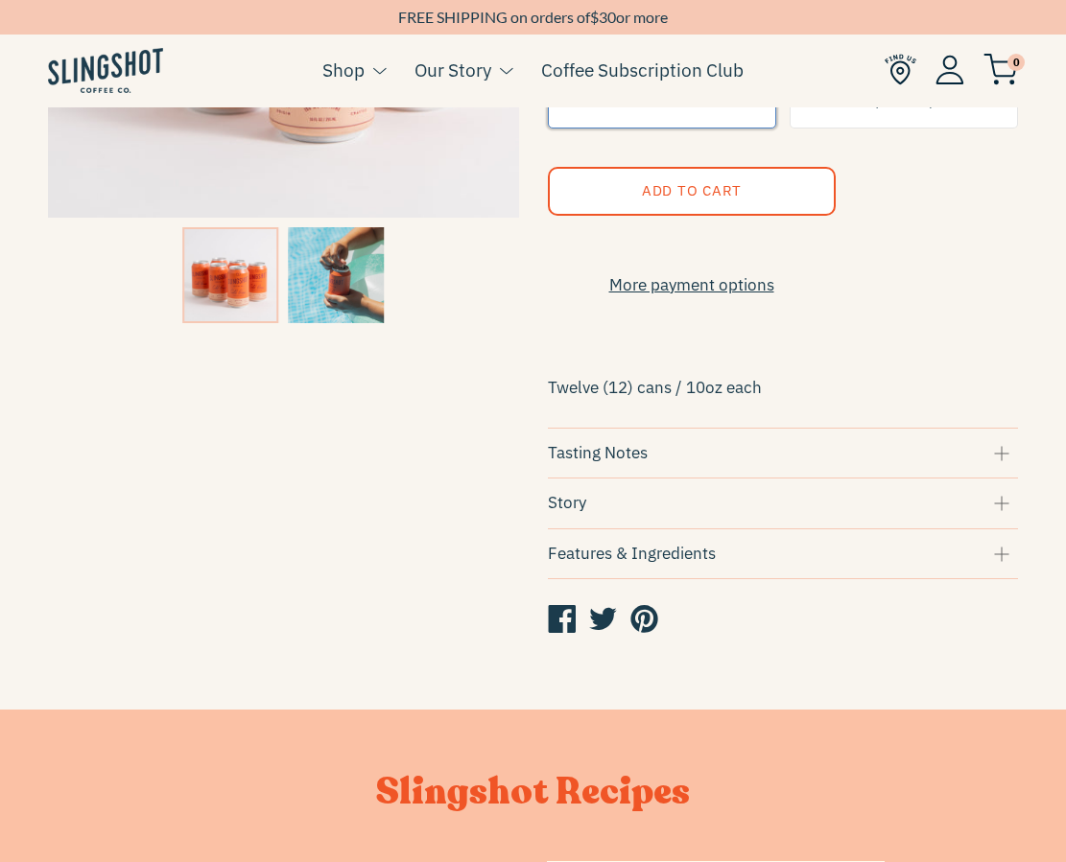
scroll to position [439, 0]
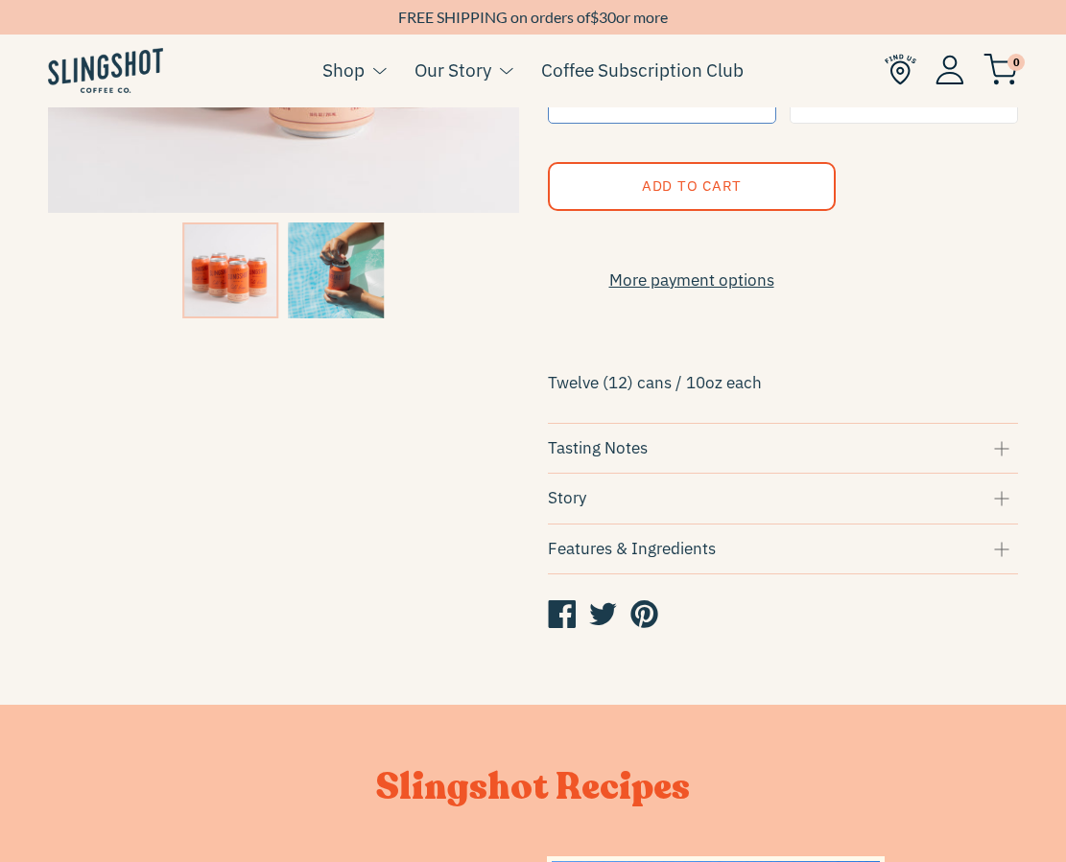
click at [624, 461] on div "Tasting Notes" at bounding box center [783, 448] width 471 height 26
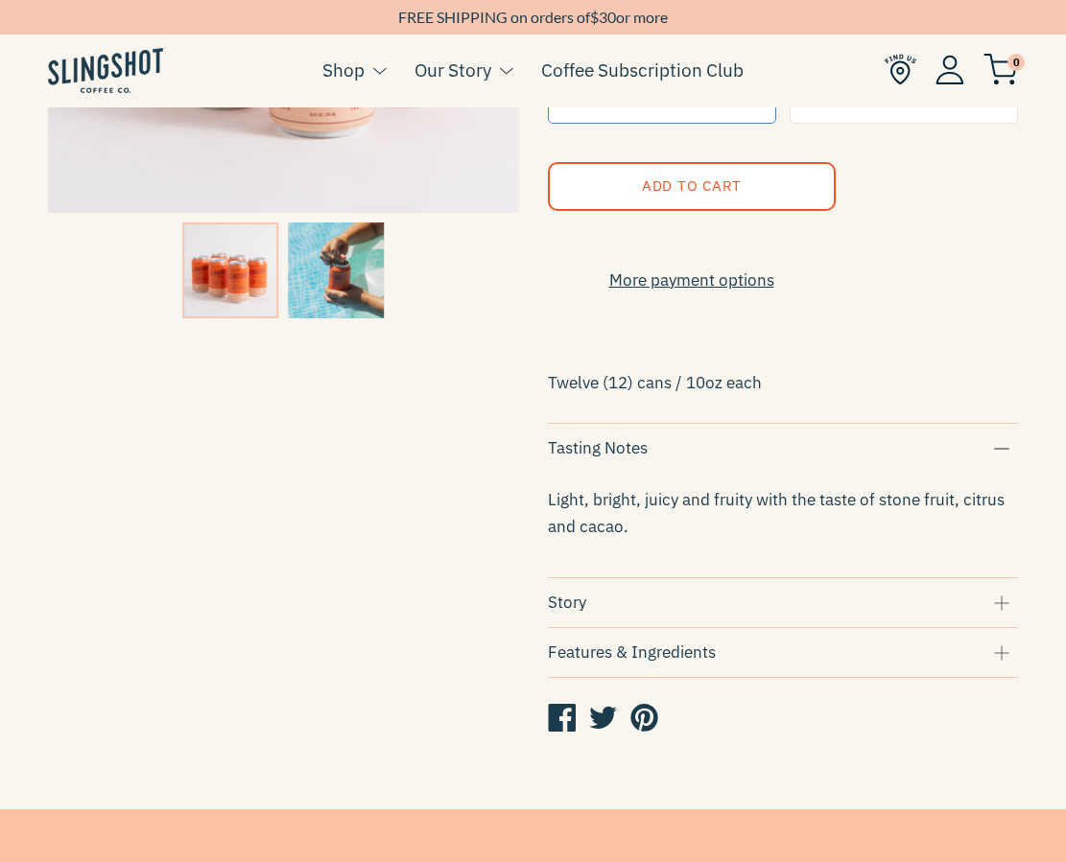
click at [590, 616] on div "Story" at bounding box center [783, 603] width 471 height 26
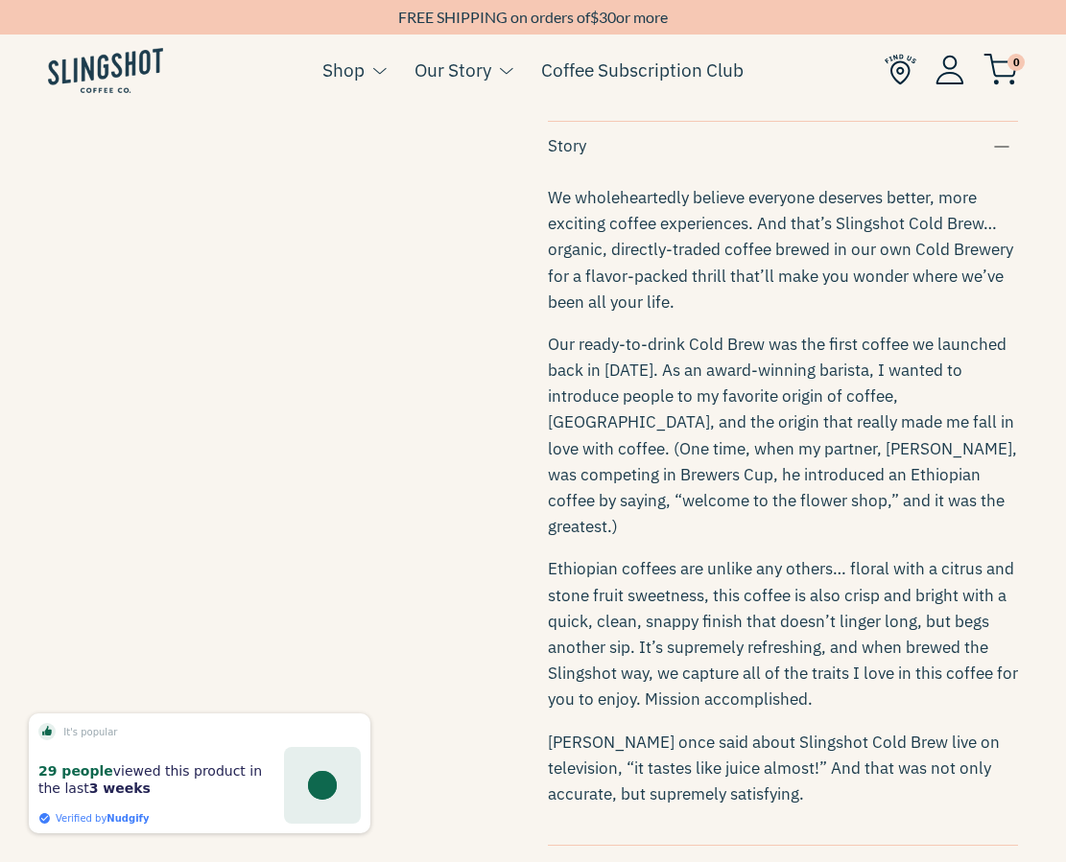
scroll to position [899, 0]
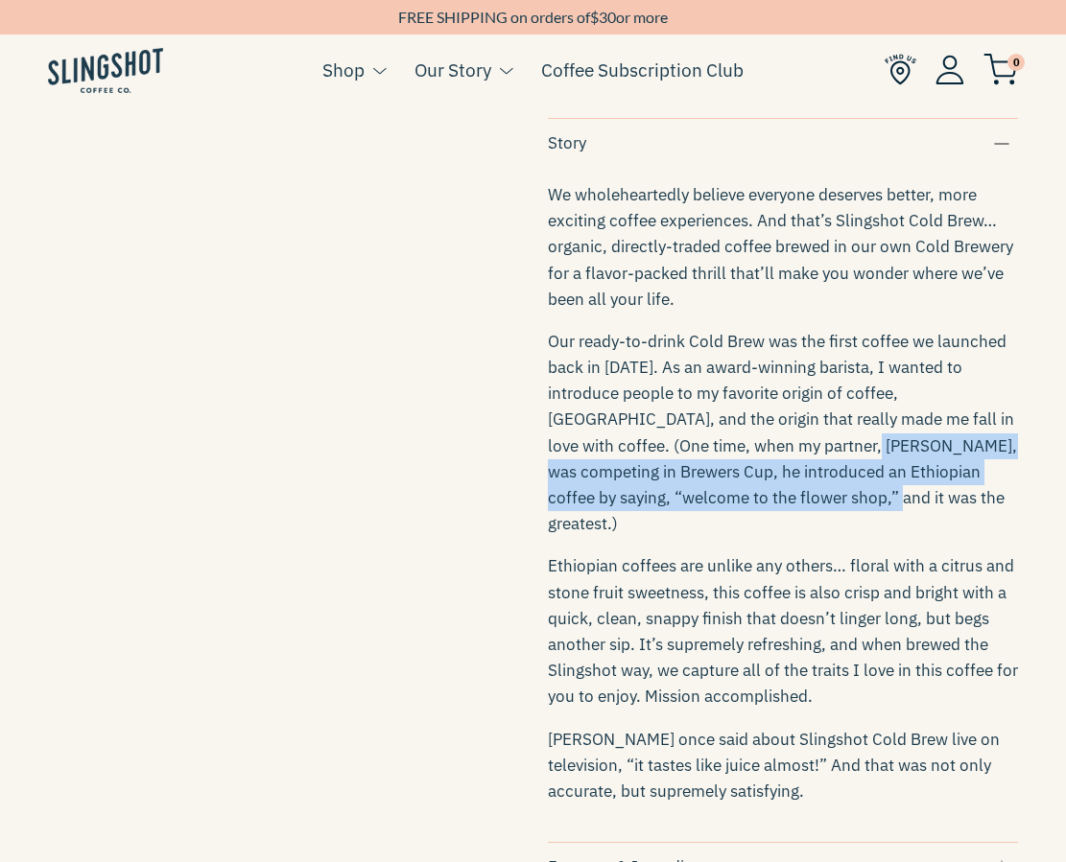
drag, startPoint x: 763, startPoint y: 507, endPoint x: 745, endPoint y: 439, distance: 70.5
click at [745, 439] on p "Our ready-to-drink Cold Brew was the first coffee we launched back in 2012. As …" at bounding box center [783, 433] width 471 height 209
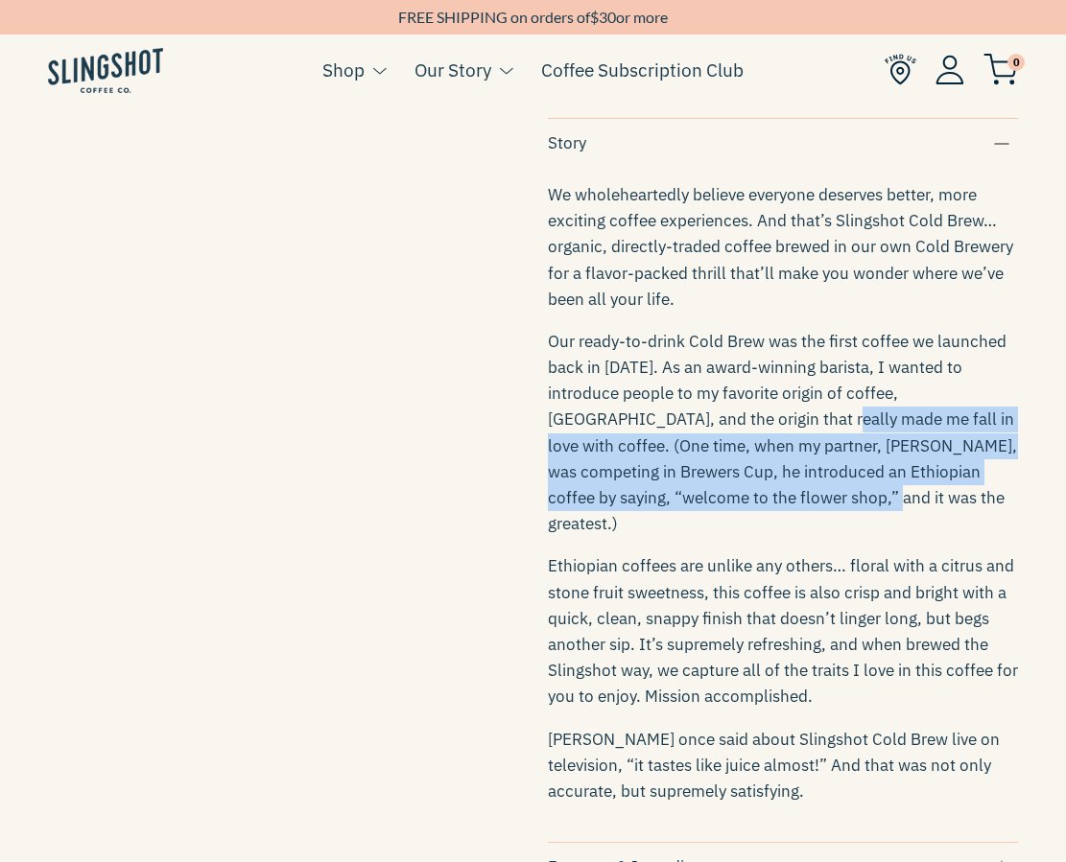
click at [745, 439] on p "Our ready-to-drink Cold Brew was the first coffee we launched back in 2012. As …" at bounding box center [783, 433] width 471 height 209
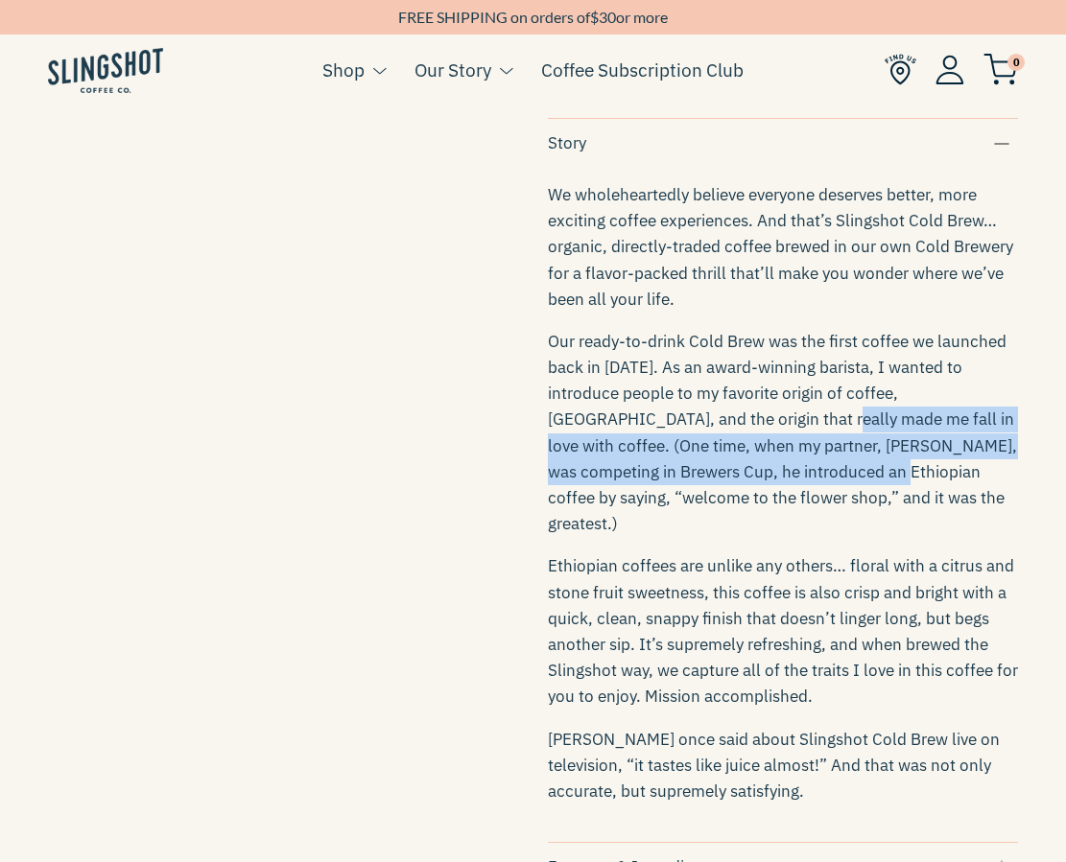
drag, startPoint x: 745, startPoint y: 439, endPoint x: 745, endPoint y: 476, distance: 36.4
click at [745, 475] on p "Our ready-to-drink Cold Brew was the first coffee we launched back in 2012. As …" at bounding box center [783, 433] width 471 height 209
click at [745, 476] on p "Our ready-to-drink Cold Brew was the first coffee we launched back in 2012. As …" at bounding box center [783, 433] width 471 height 209
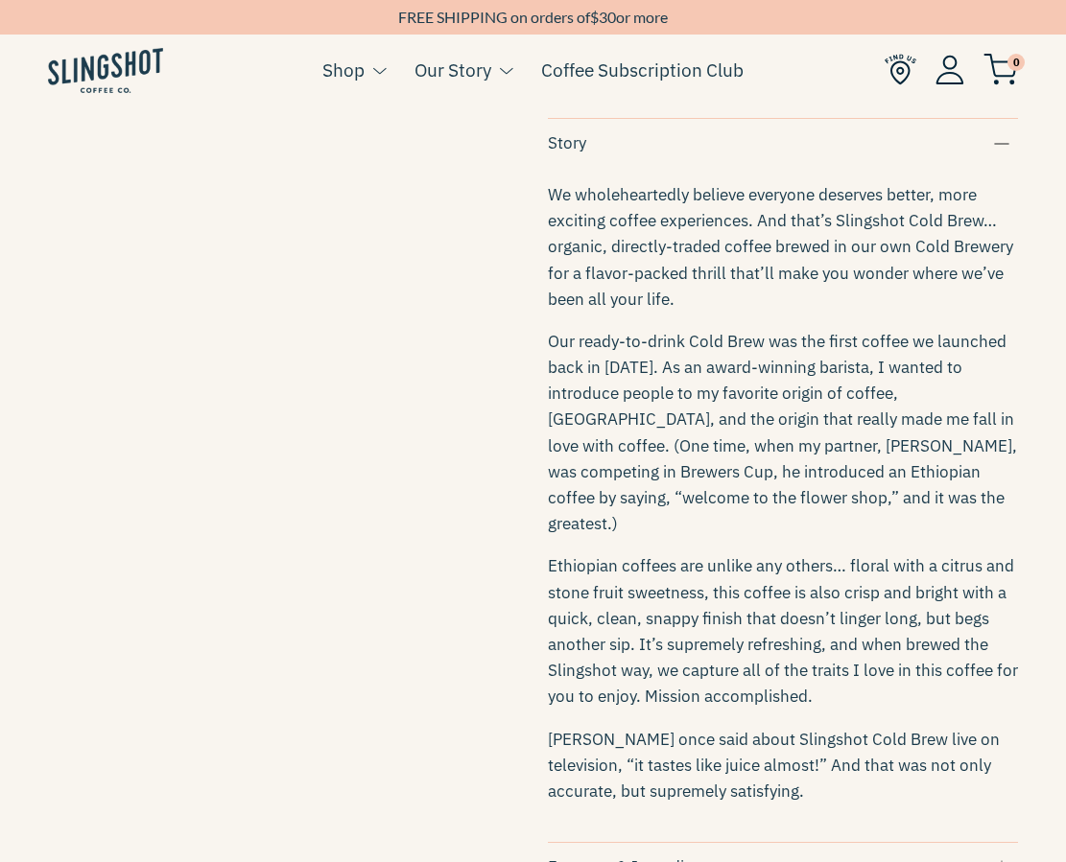
drag, startPoint x: 746, startPoint y: 472, endPoint x: 739, endPoint y: 423, distance: 49.4
click at [739, 424] on p "Our ready-to-drink Cold Brew was the first coffee we launched back in 2012. As …" at bounding box center [783, 433] width 471 height 209
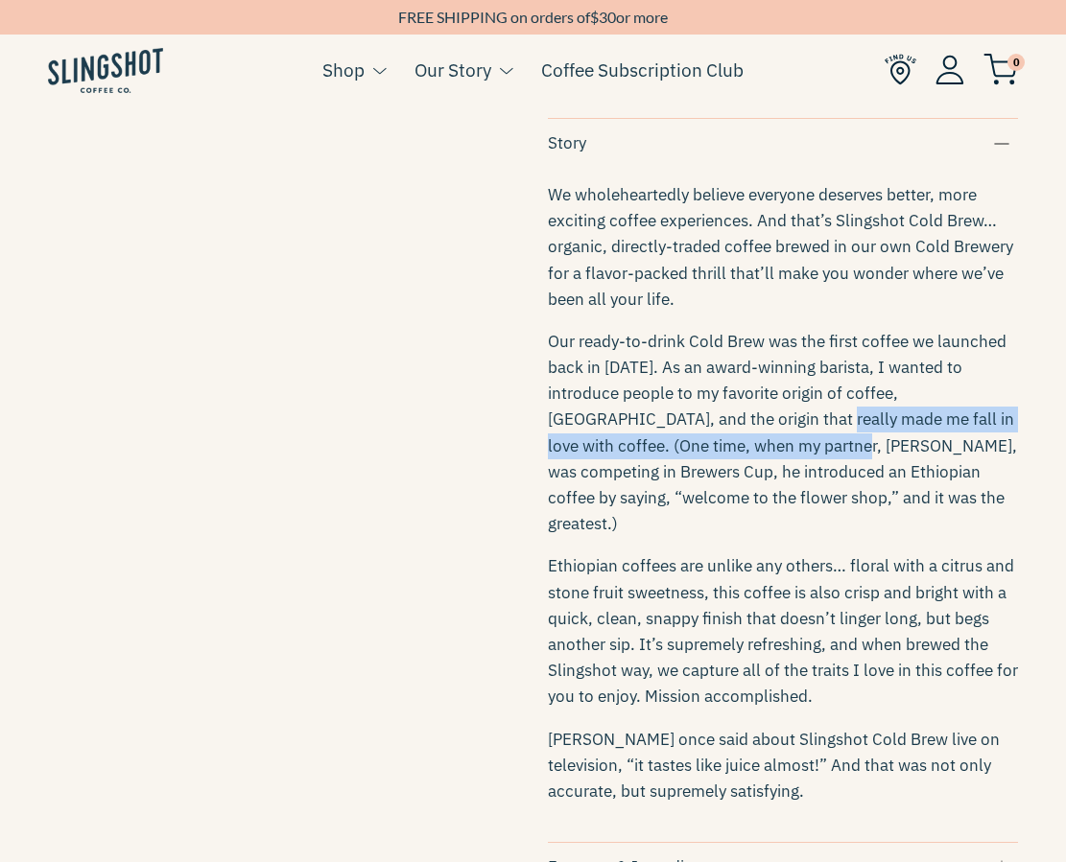
click at [739, 423] on p "Our ready-to-drink Cold Brew was the first coffee we launched back in 2012. As …" at bounding box center [783, 433] width 471 height 209
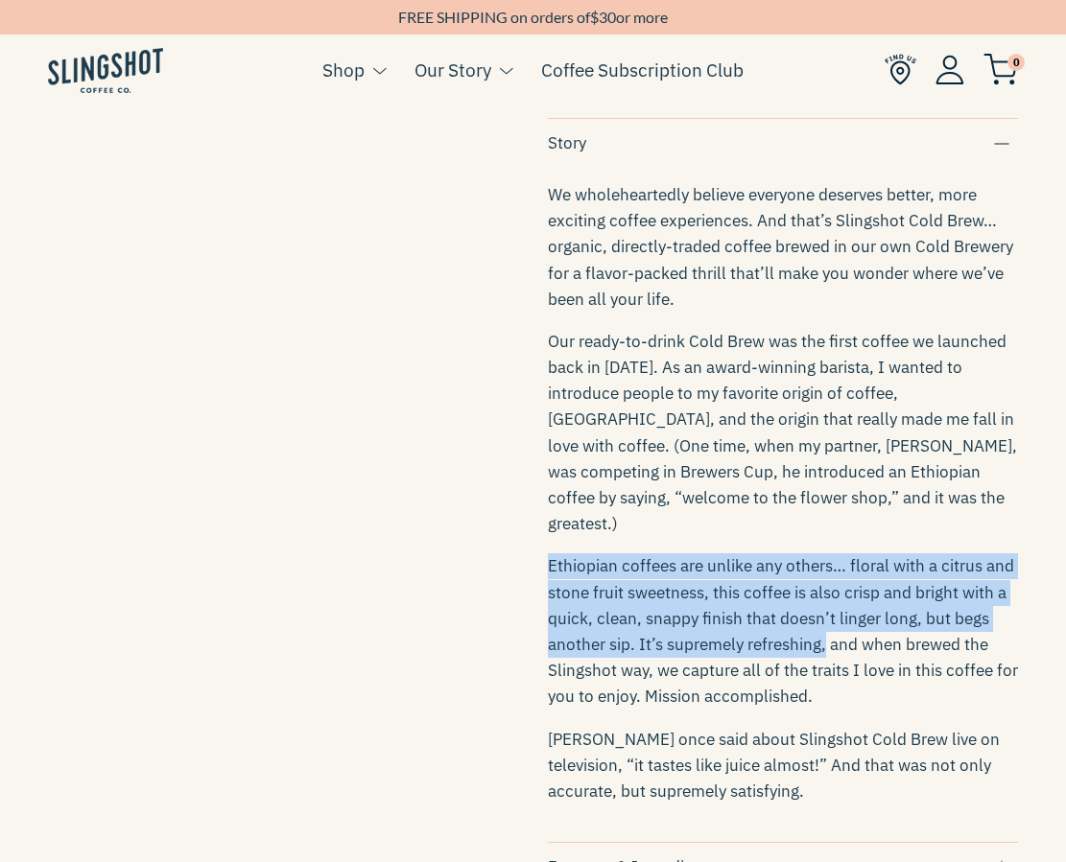
drag, startPoint x: 527, startPoint y: 550, endPoint x: 824, endPoint y: 623, distance: 306.3
click at [824, 623] on div "Single Origin Cold Brew - Twelve Pack $48.00 Quantity 1 Purchase Options One-ti…" at bounding box center [769, 129] width 500 height 1693
copy p "Ethiopian coffees are unlike any others… floral with a citrus and stone fruit s…"
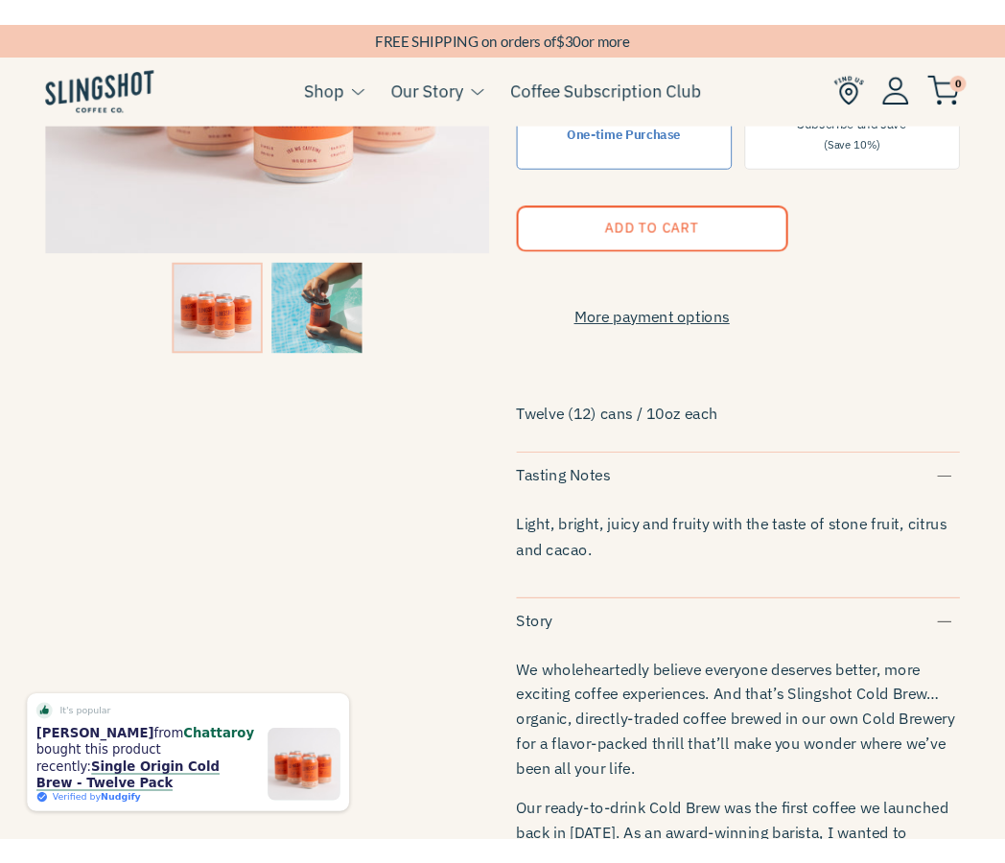
scroll to position [411, 0]
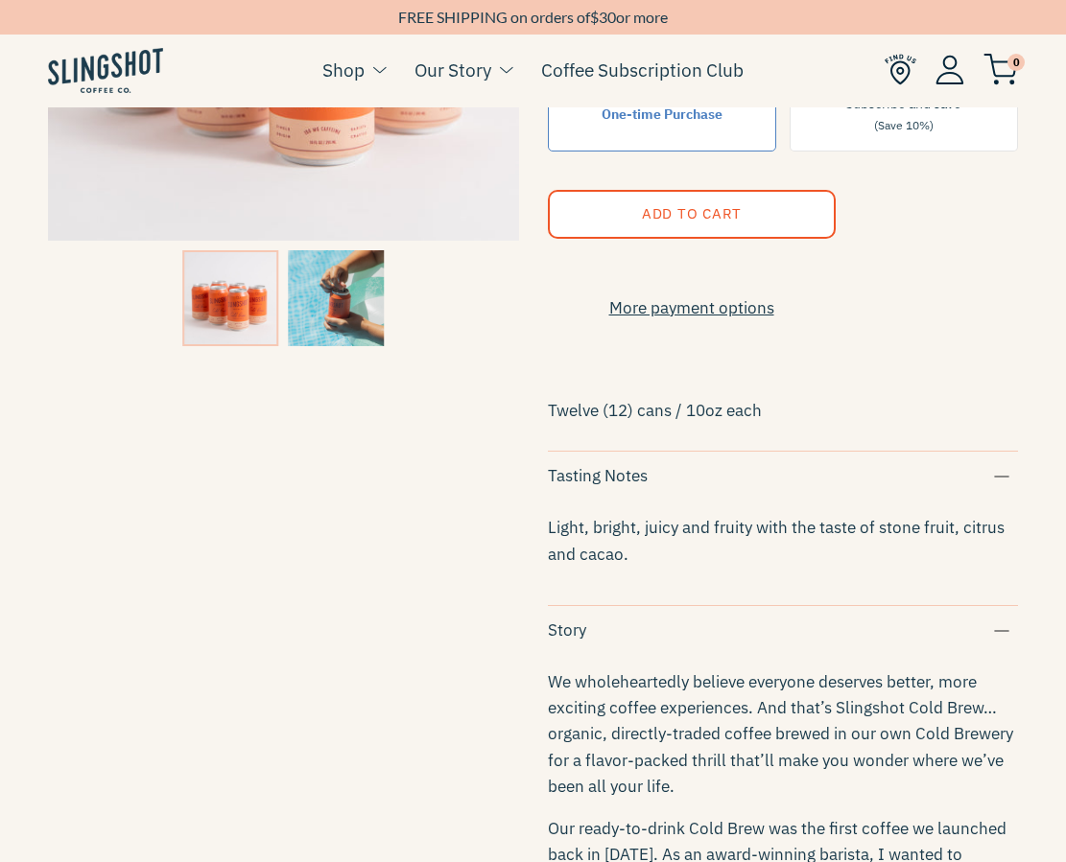
click at [624, 550] on span "Light, bright, juicy and fruity with the taste of stone fruit, citrus and cacao." at bounding box center [776, 540] width 457 height 47
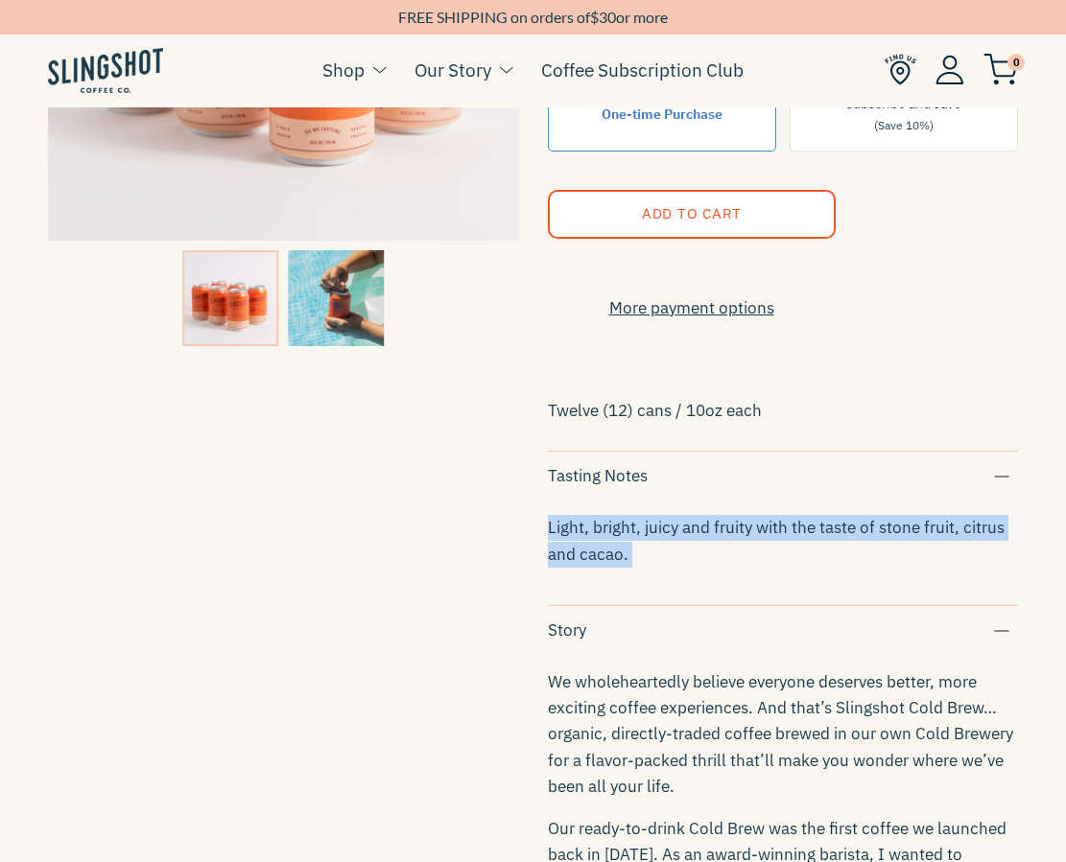
click at [624, 550] on span "Light, bright, juicy and fruity with the taste of stone fruit, citrus and cacao." at bounding box center [776, 540] width 457 height 47
copy div "Light, bright, juicy and fruity with the taste of stone fruit, citrus and cacao."
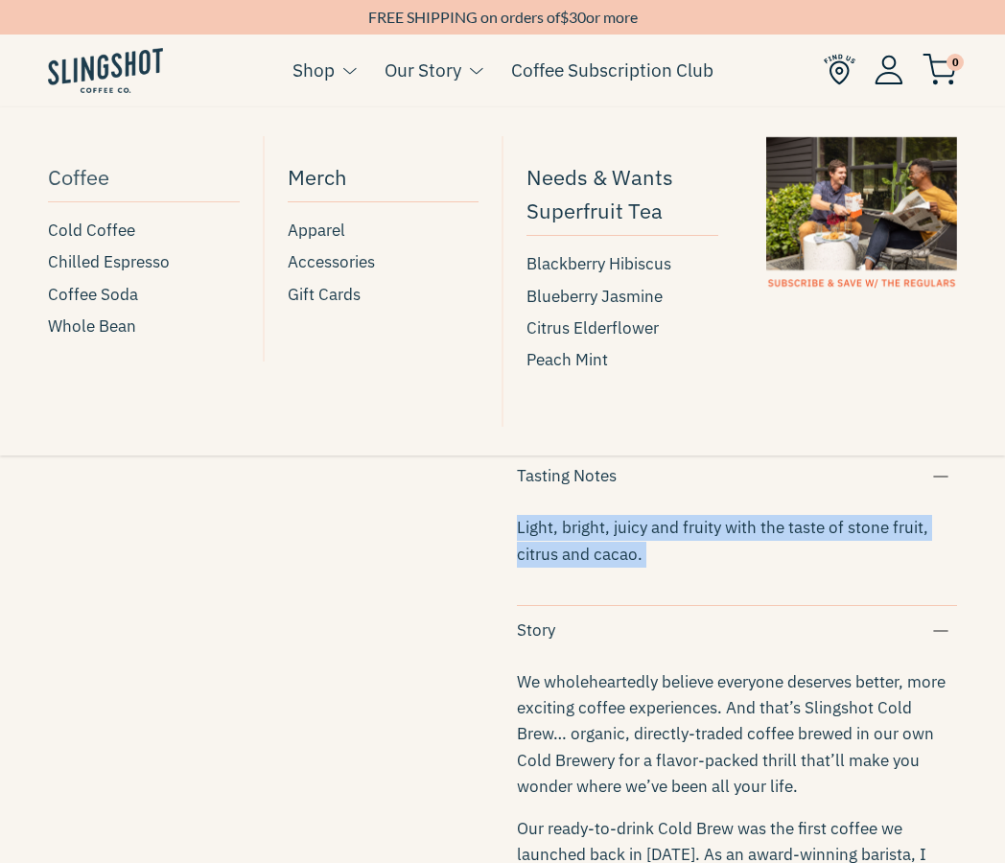
click at [82, 189] on span "Coffee" at bounding box center [78, 177] width 61 height 34
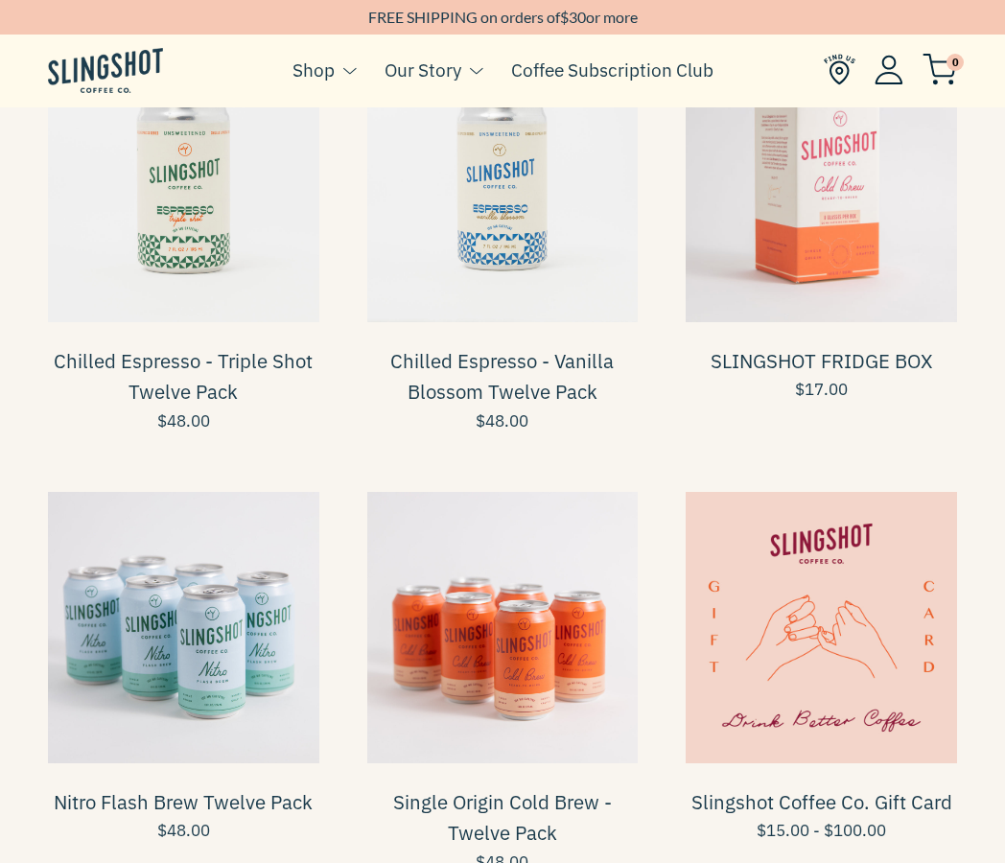
scroll to position [697, 0]
